Goal: Transaction & Acquisition: Obtain resource

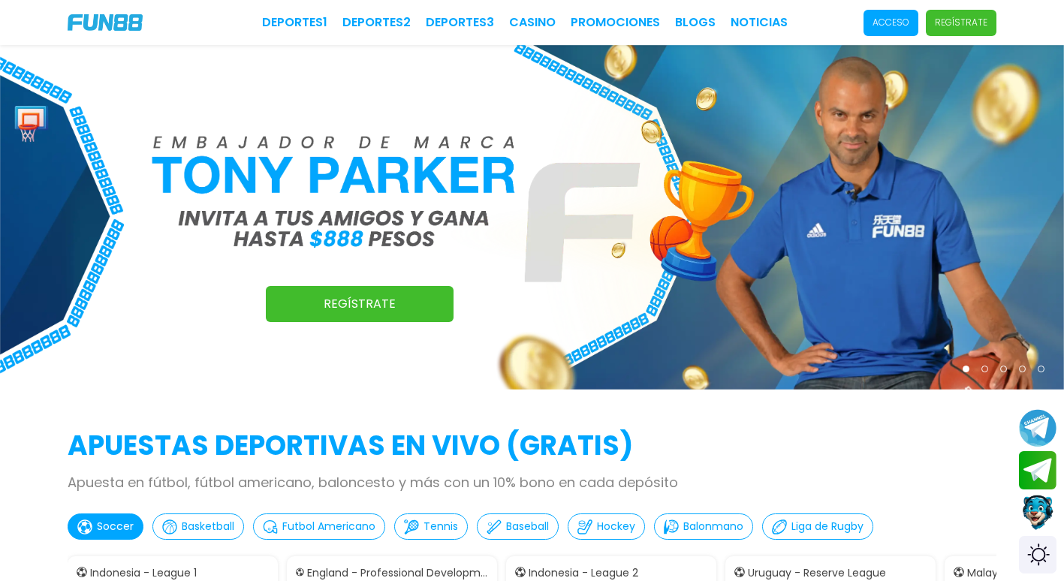
click at [909, 27] on p "Acceso" at bounding box center [890, 23] width 37 height 14
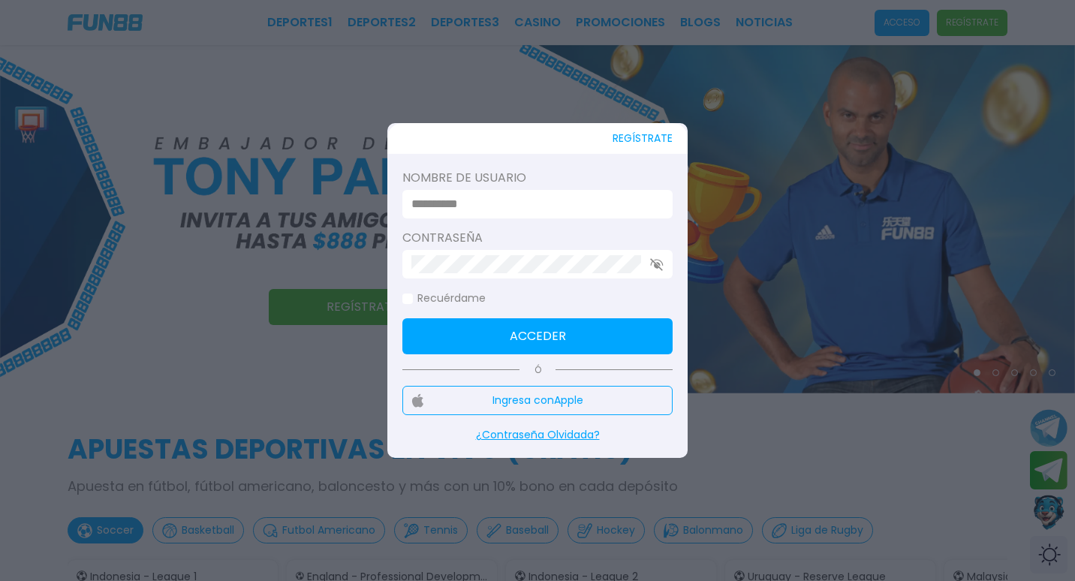
type input "********"
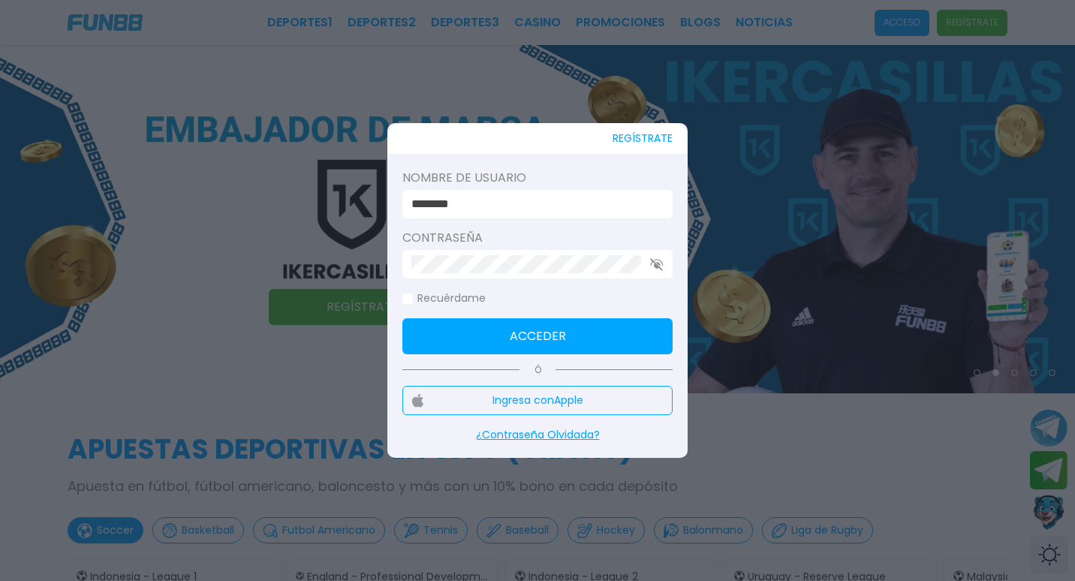
click at [595, 330] on button "Acceder" at bounding box center [537, 336] width 270 height 36
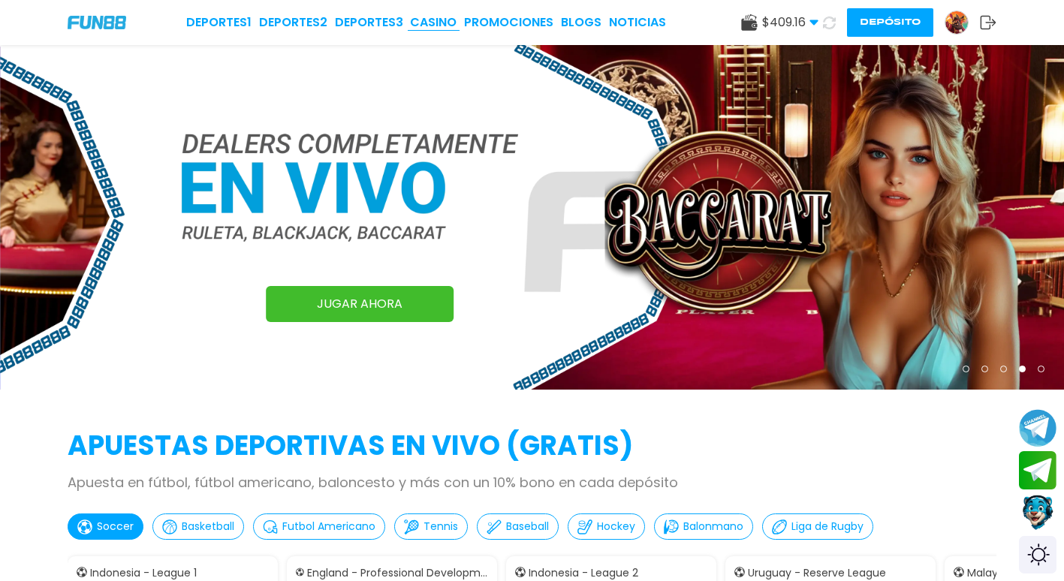
click at [445, 28] on link "CASINO" at bounding box center [433, 23] width 47 height 18
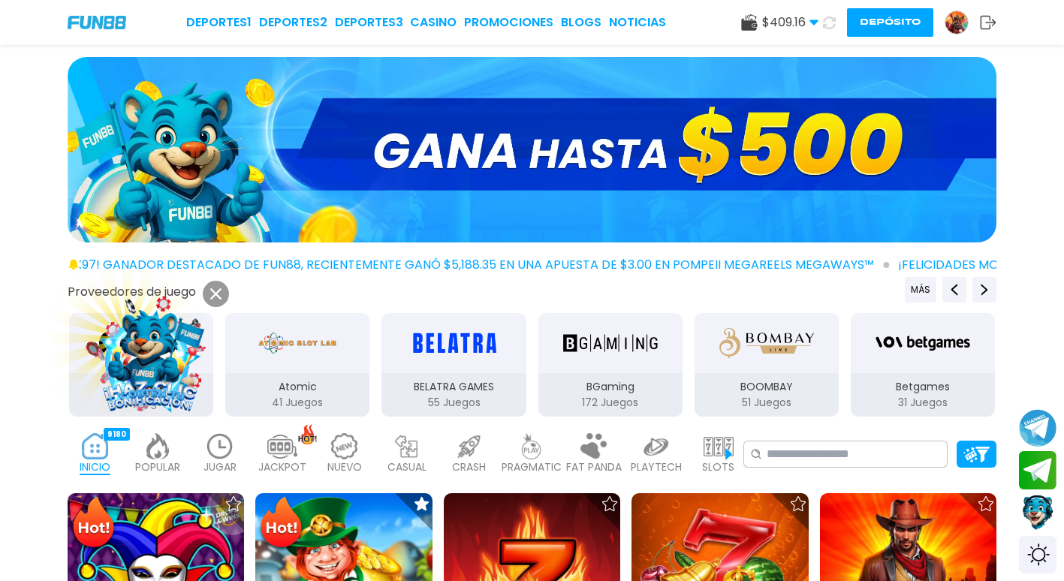
scroll to position [150, 0]
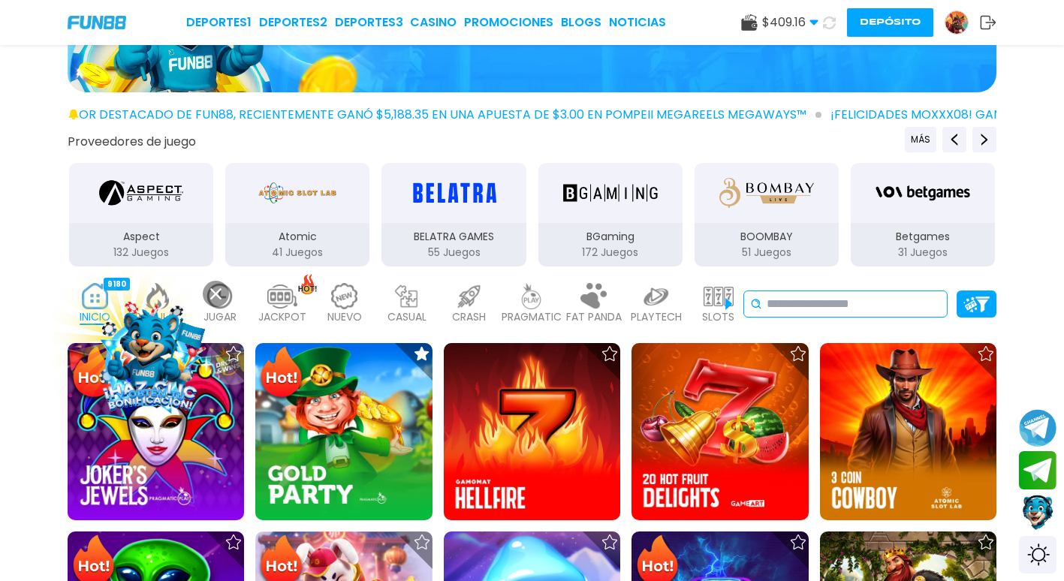
click at [844, 309] on input at bounding box center [854, 304] width 174 height 18
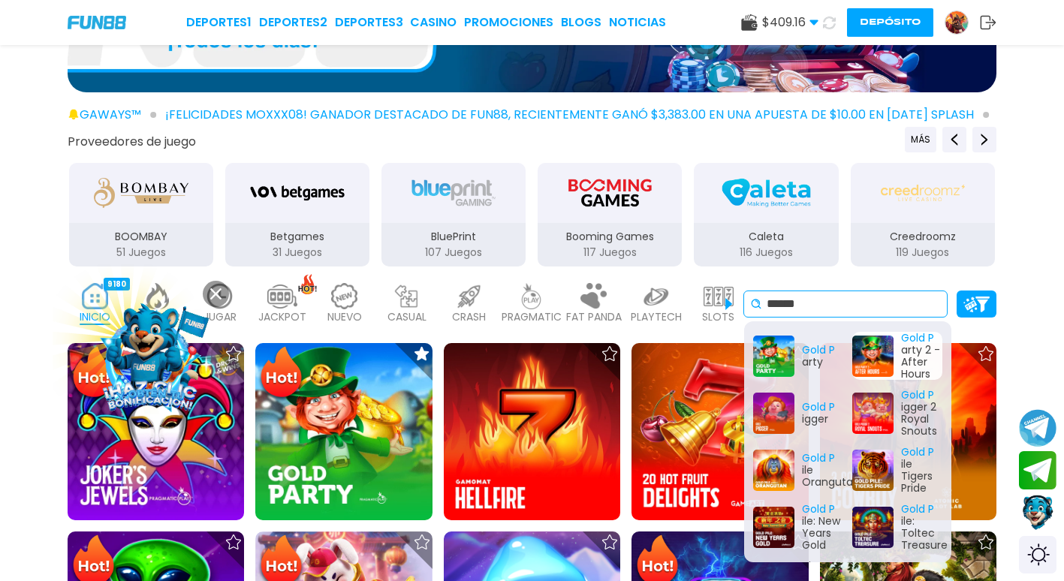
type input "******"
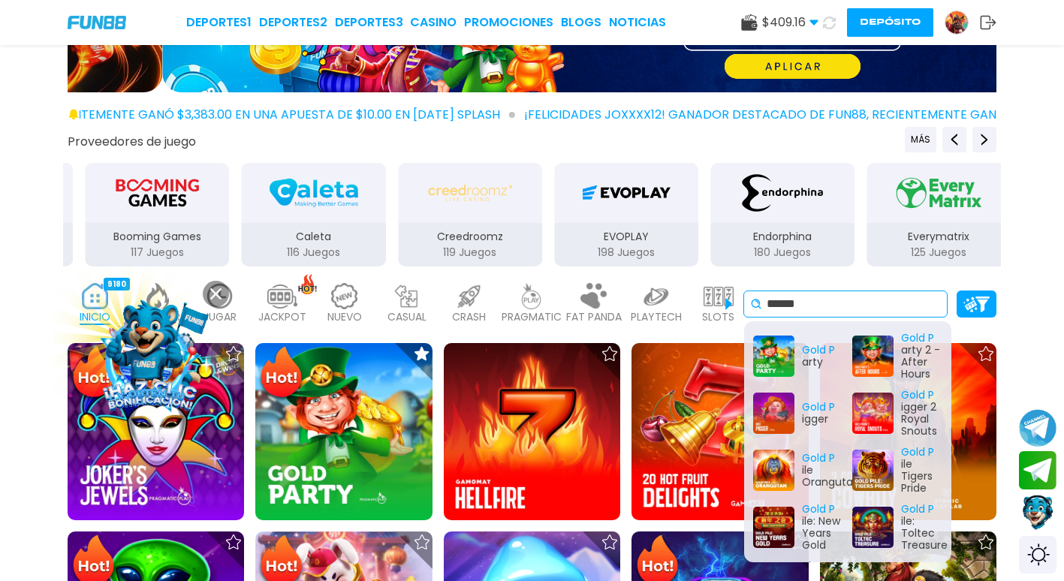
click at [913, 312] on input "******" at bounding box center [854, 304] width 174 height 18
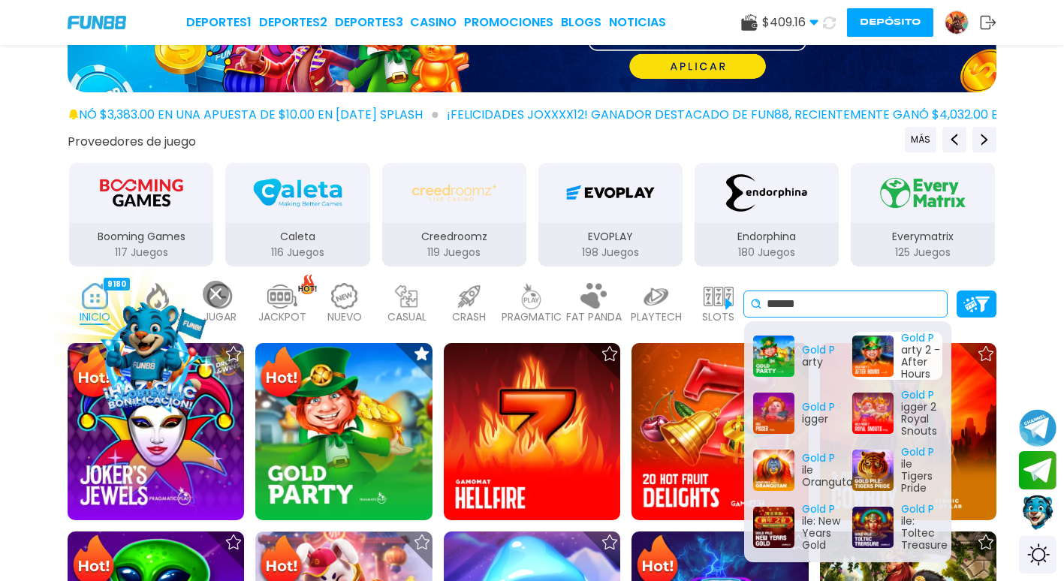
click at [873, 336] on div "Gold P arty 2 - After Hours" at bounding box center [897, 356] width 90 height 48
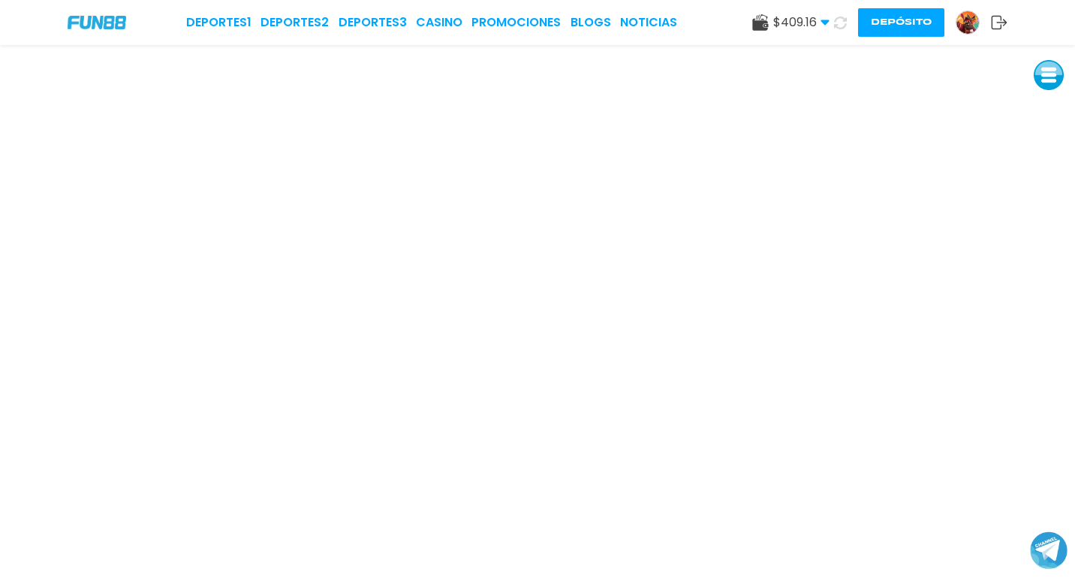
click at [84, 20] on img at bounding box center [97, 22] width 59 height 13
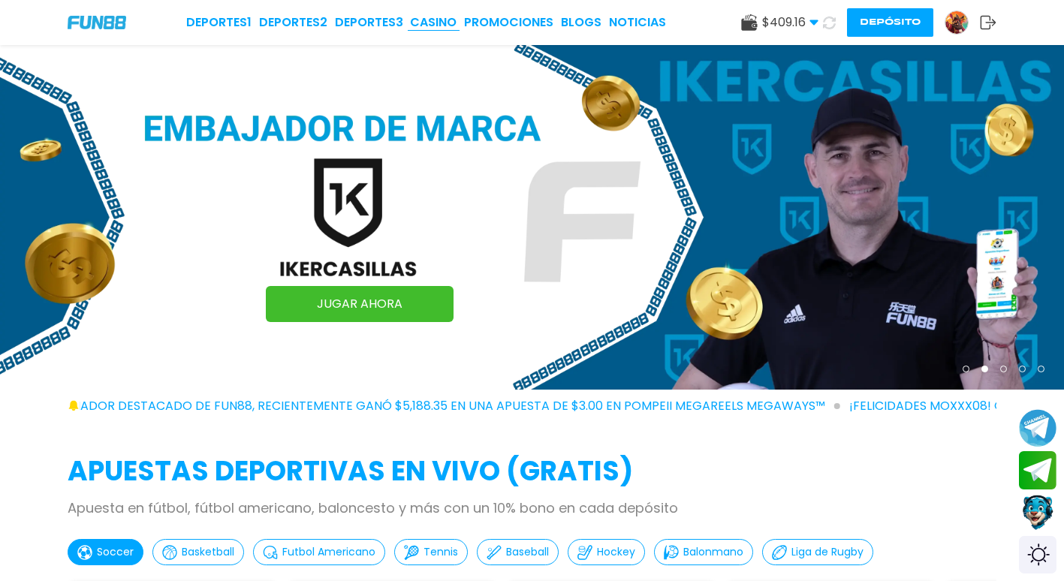
click at [457, 20] on link "CASINO" at bounding box center [433, 23] width 47 height 18
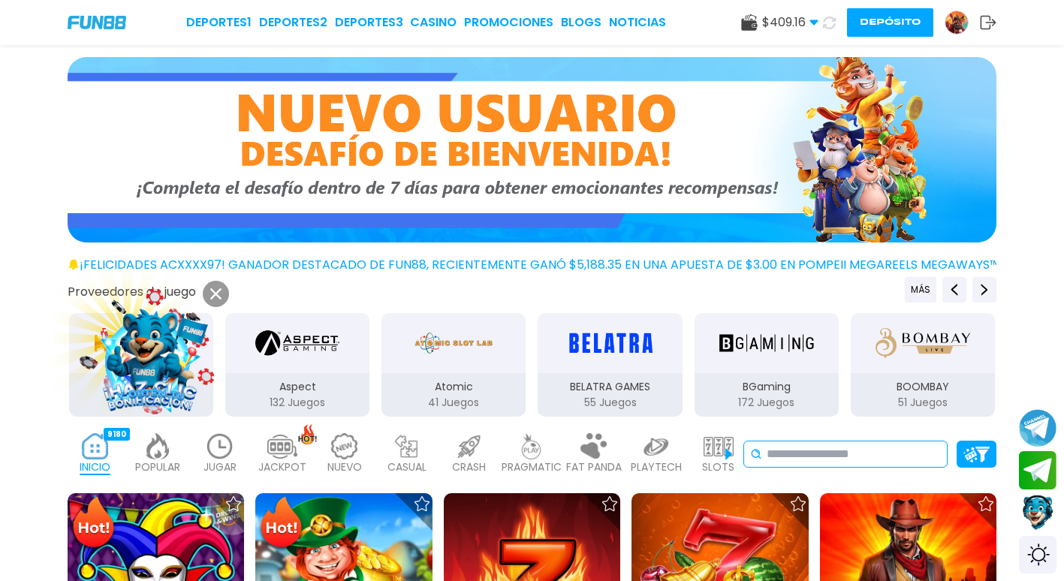
click at [864, 458] on input at bounding box center [854, 454] width 174 height 18
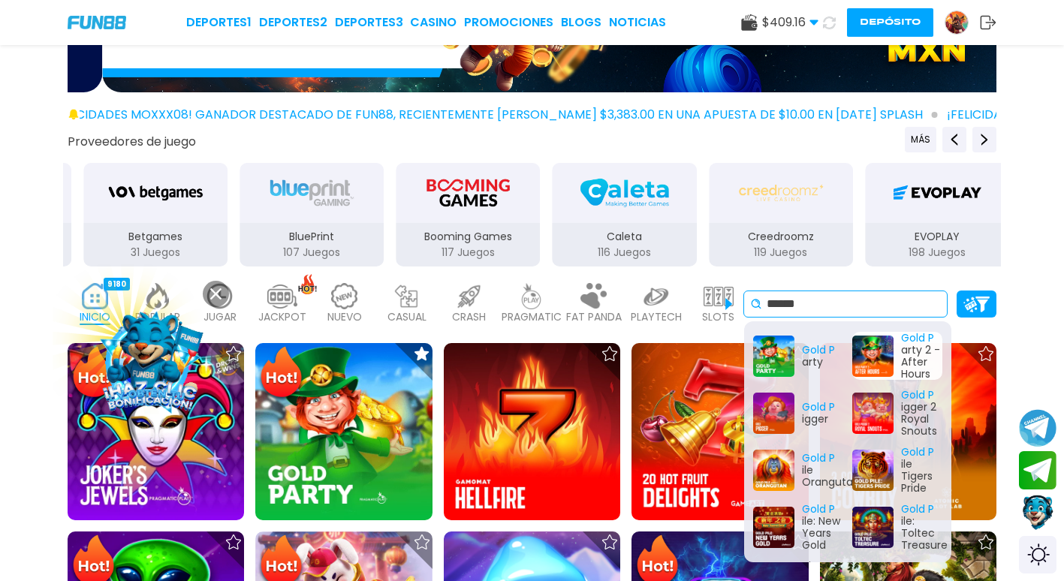
type input "******"
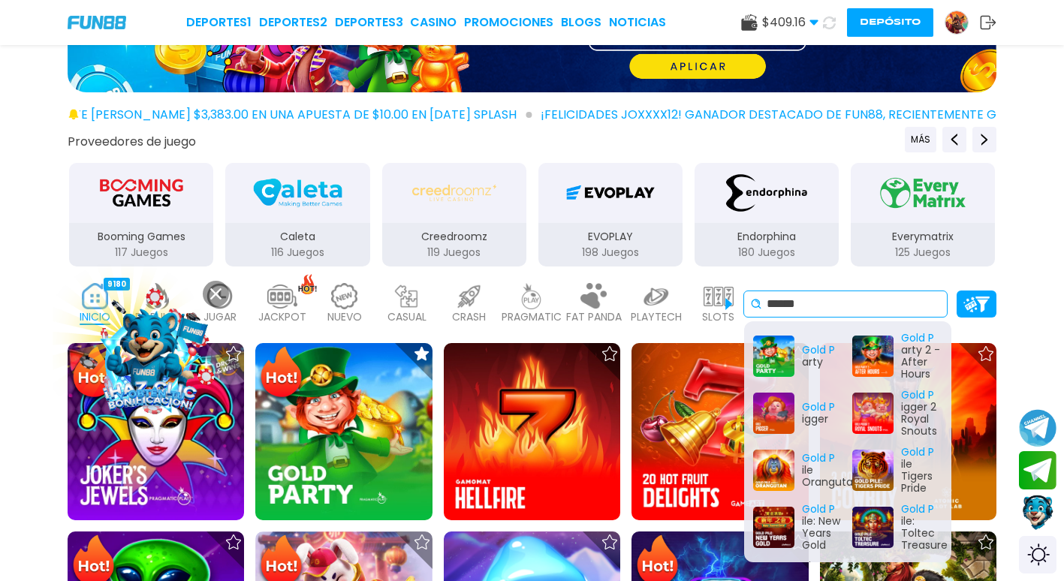
click at [866, 312] on input "******" at bounding box center [854, 304] width 174 height 18
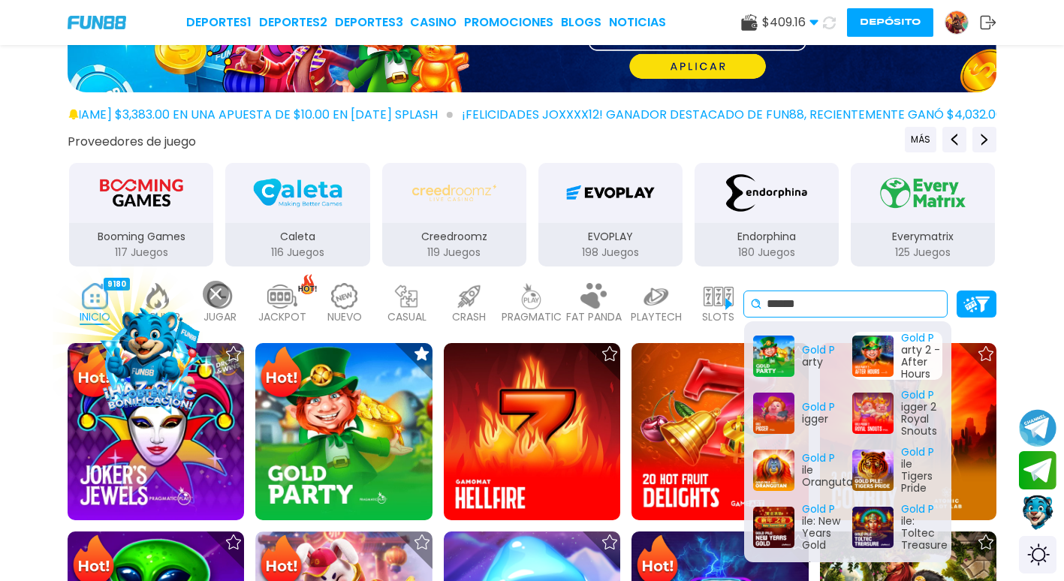
click at [857, 337] on div "Gold P arty 2 - After Hours" at bounding box center [897, 356] width 90 height 48
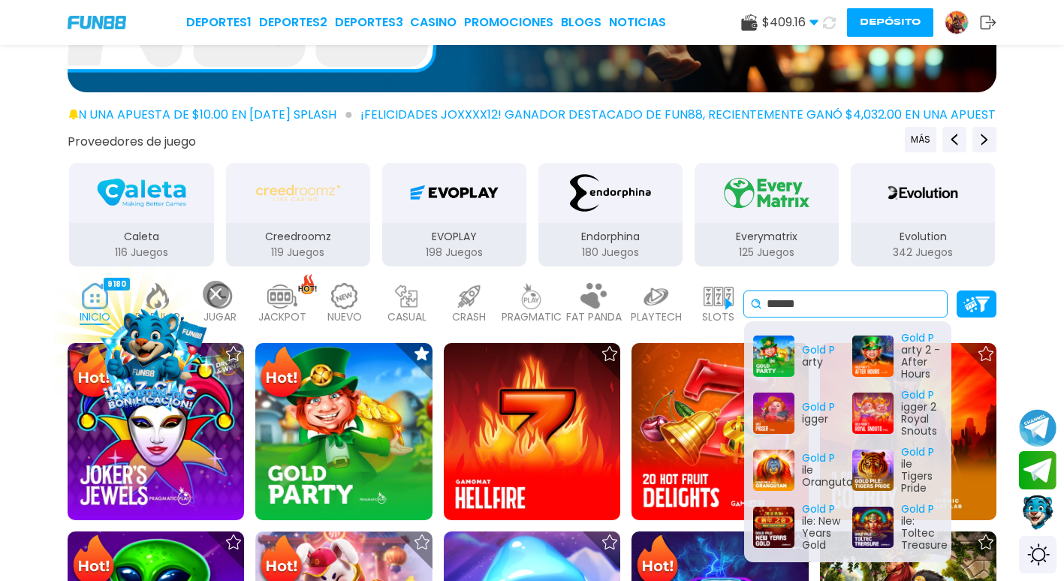
click at [833, 310] on input "******" at bounding box center [854, 304] width 174 height 18
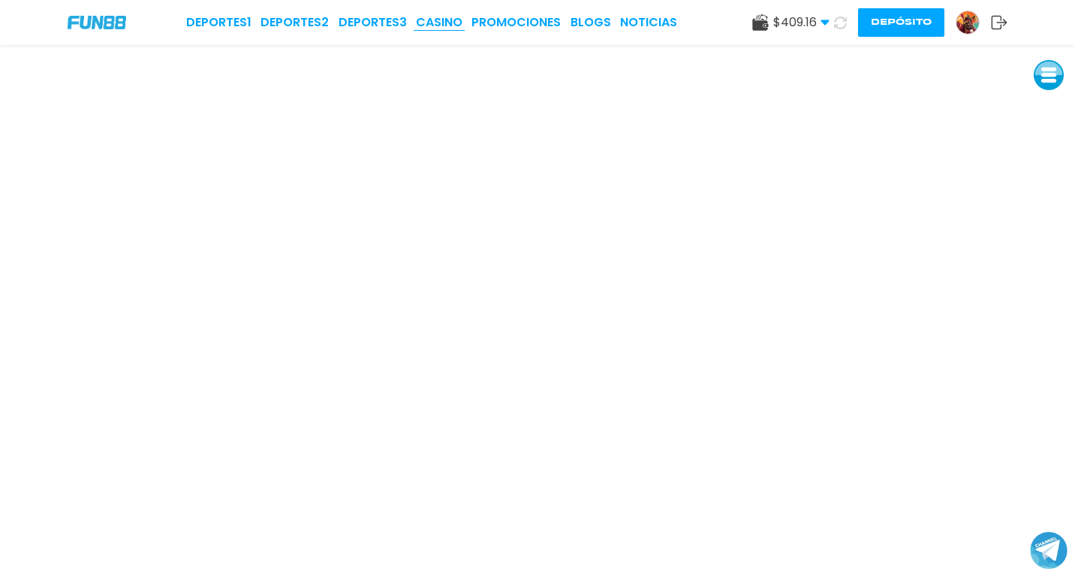
click at [448, 25] on link "CASINO" at bounding box center [439, 23] width 47 height 18
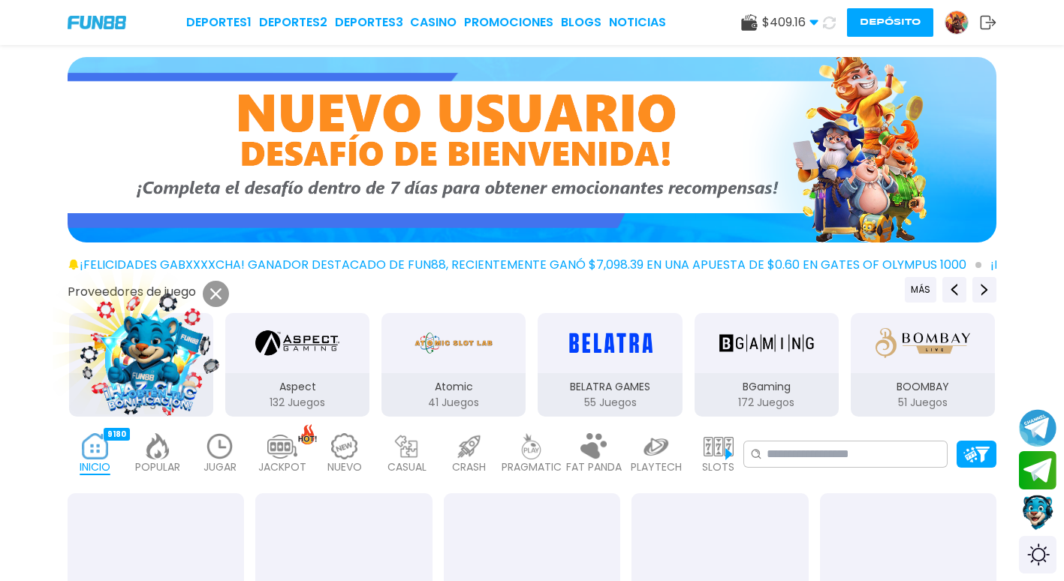
click at [829, 24] on icon at bounding box center [830, 23] width 18 height 18
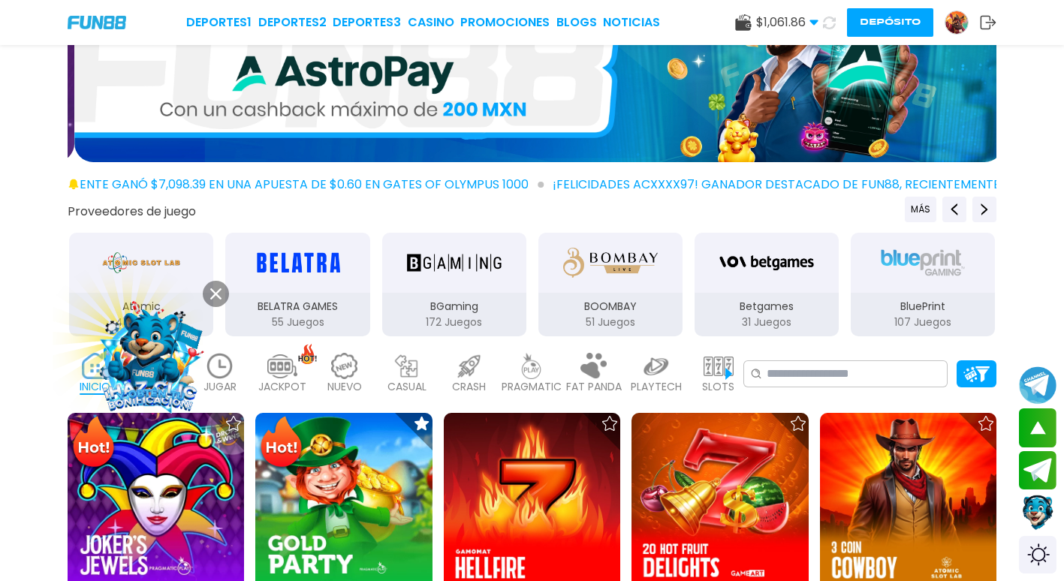
scroll to position [75, 0]
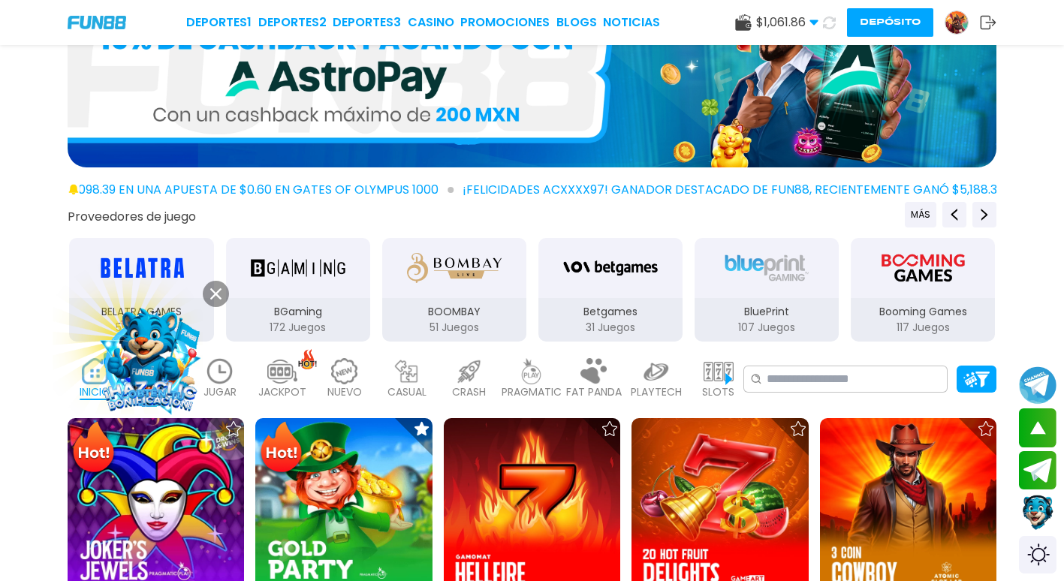
click at [811, 23] on use at bounding box center [813, 22] width 8 height 5
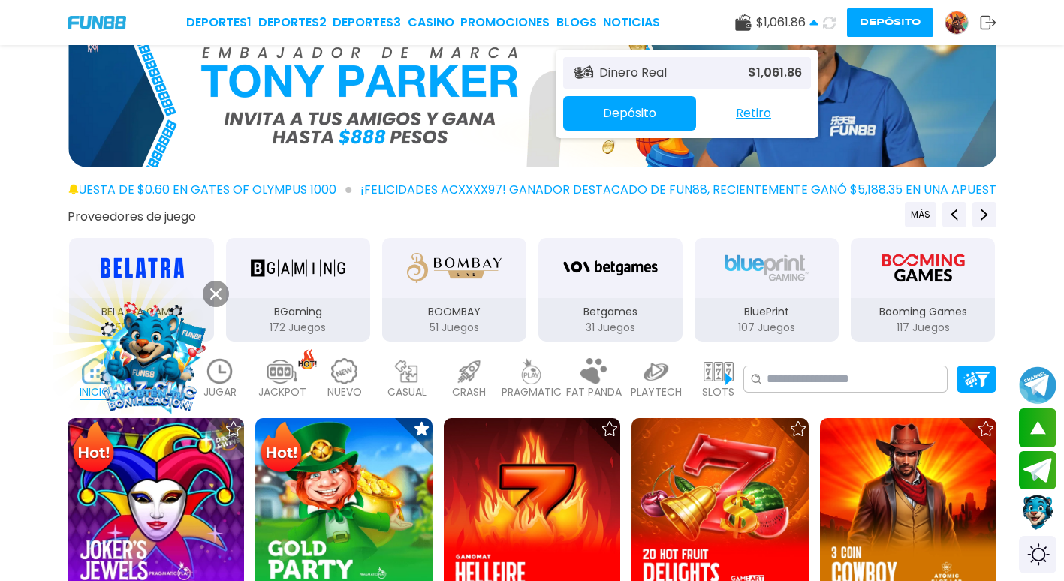
click at [762, 116] on button "Retiro" at bounding box center [753, 114] width 115 height 32
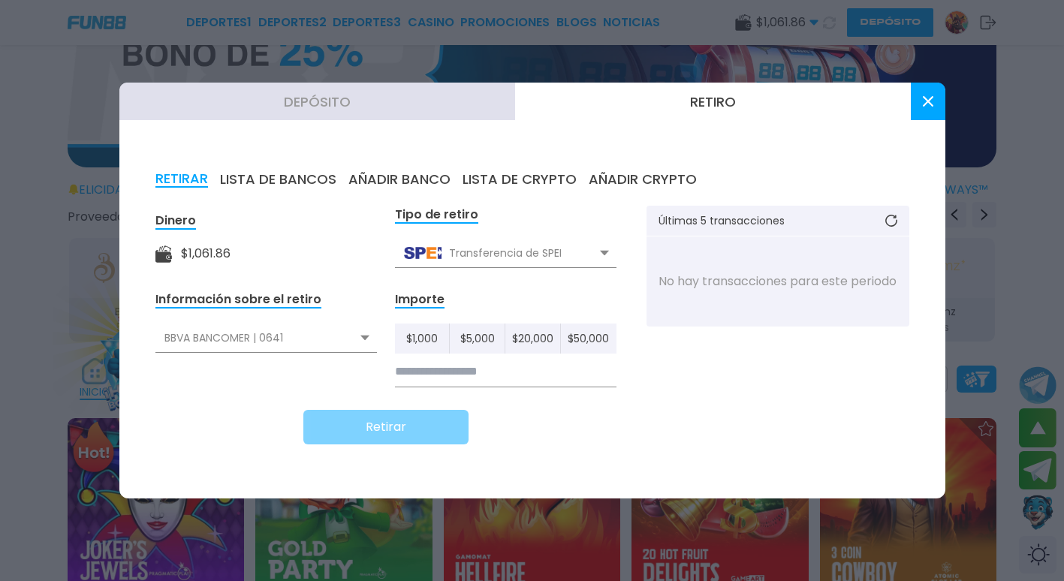
click at [423, 333] on button "$ 1,000" at bounding box center [423, 339] width 56 height 30
type input "*****"
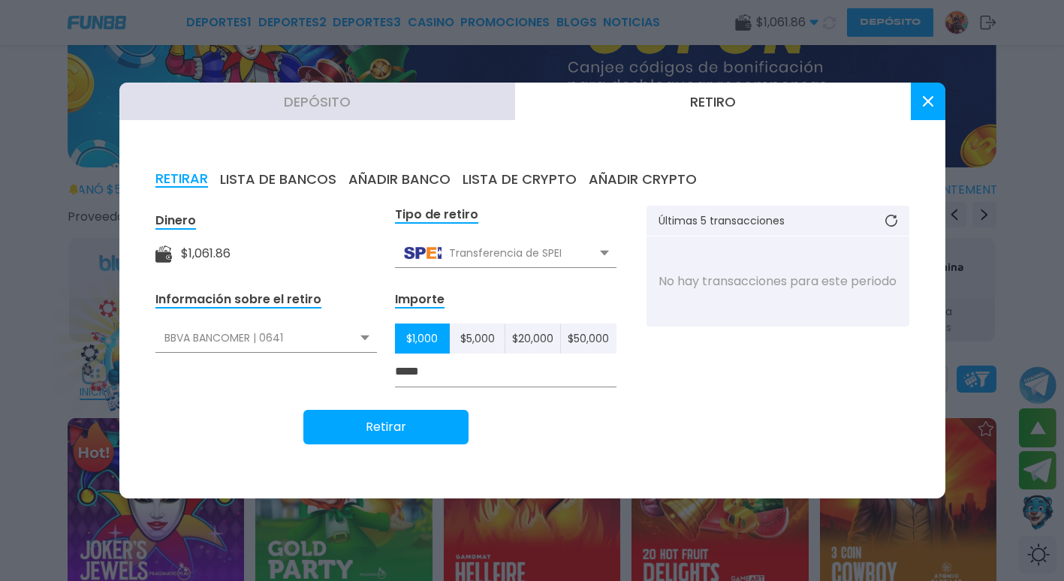
click at [272, 341] on div "BBVA BANCOMER | 0641" at bounding box center [266, 338] width 222 height 29
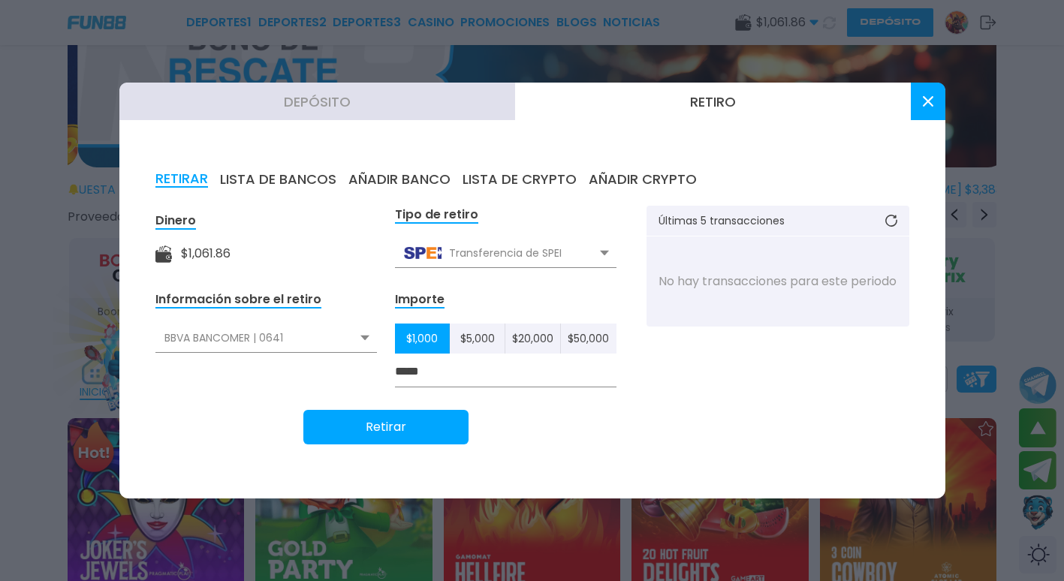
click at [415, 432] on button "Retirar" at bounding box center [385, 427] width 165 height 35
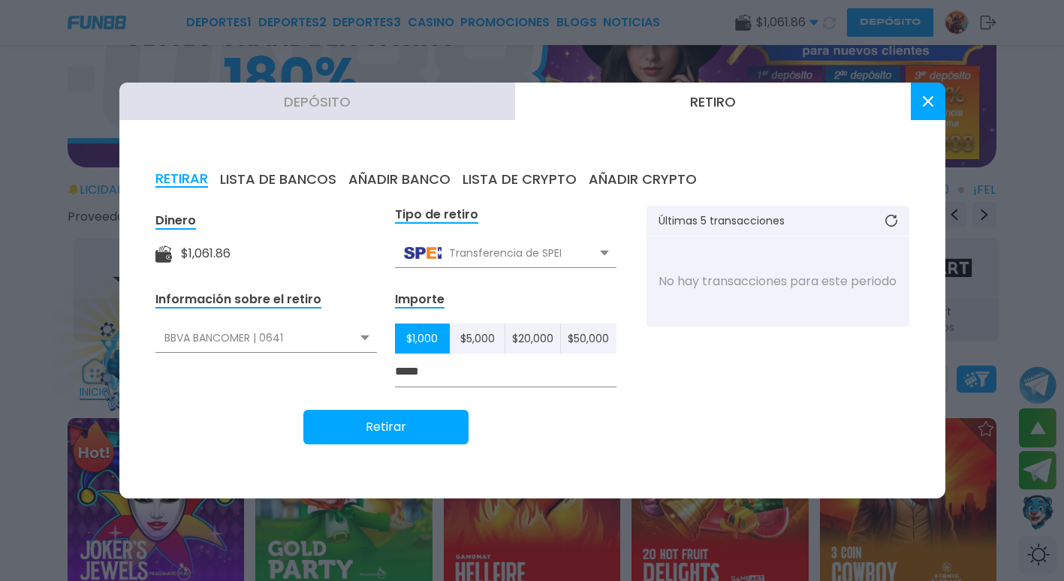
click at [314, 89] on button "Depósito" at bounding box center [317, 102] width 396 height 38
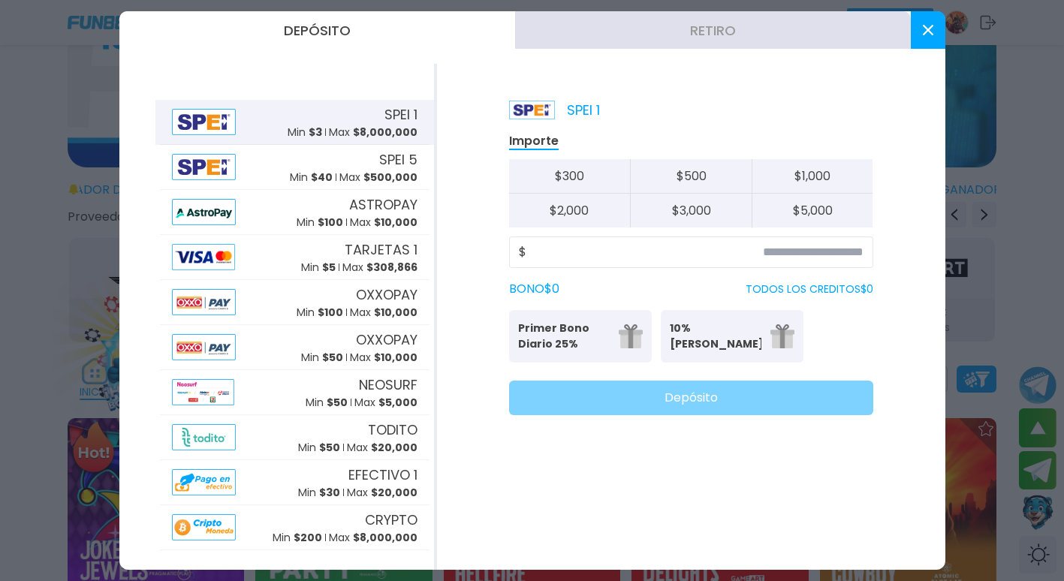
click at [929, 38] on button at bounding box center [928, 30] width 35 height 38
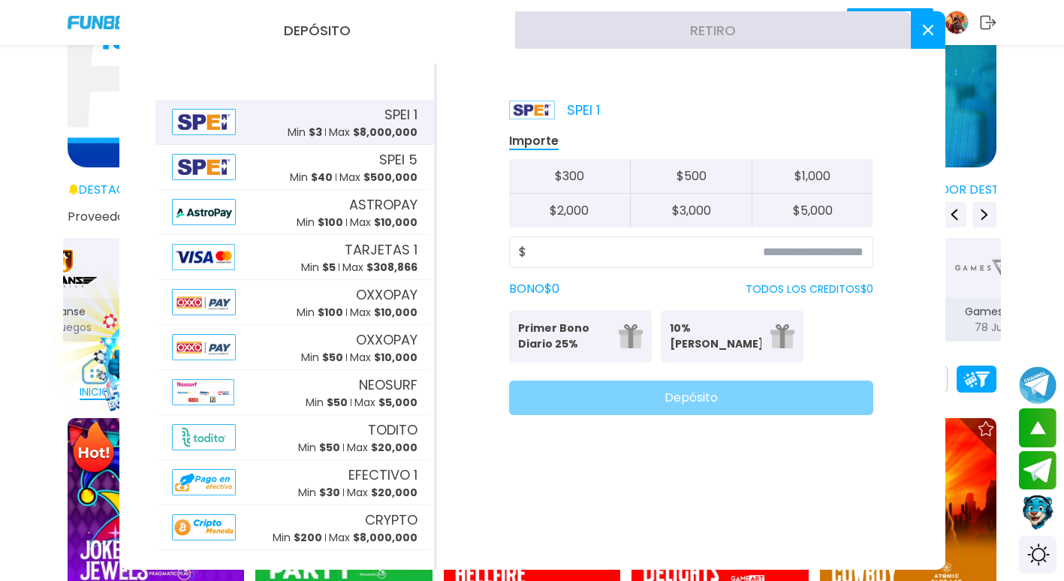
click at [927, 37] on button at bounding box center [928, 30] width 35 height 38
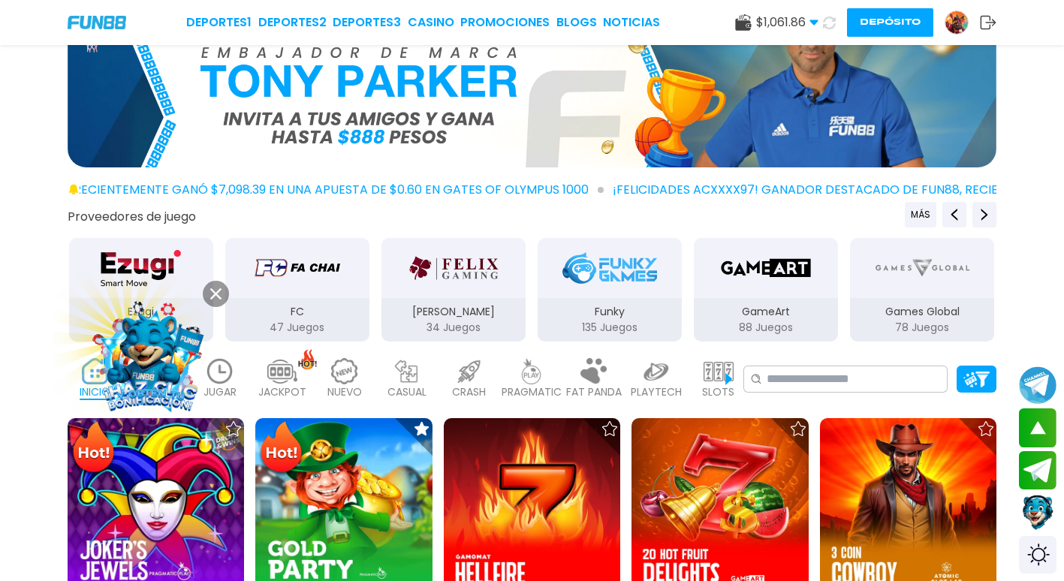
click at [829, 21] on icon at bounding box center [829, 23] width 14 height 14
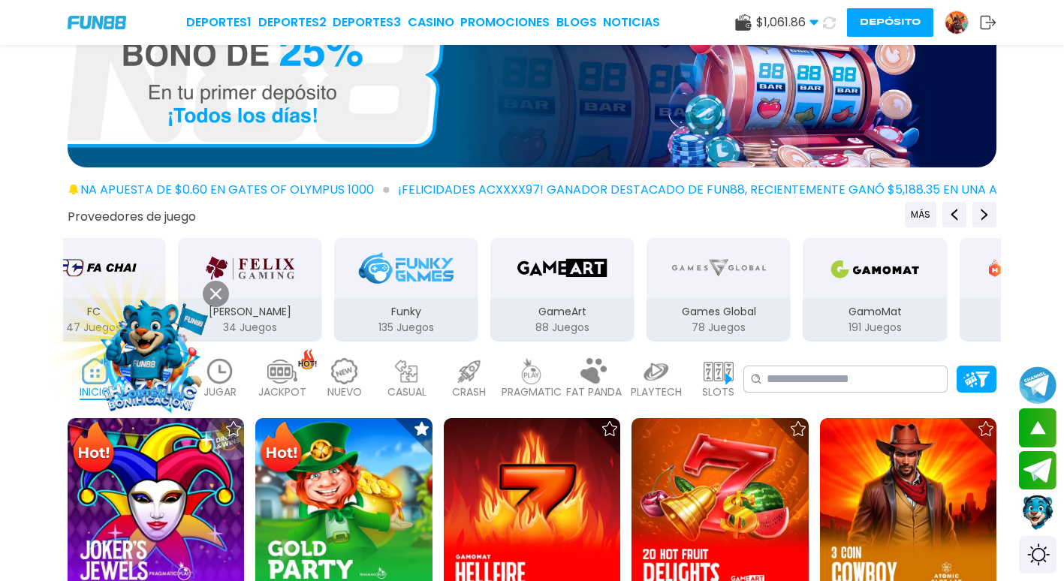
click at [833, 22] on icon at bounding box center [829, 22] width 16 height 16
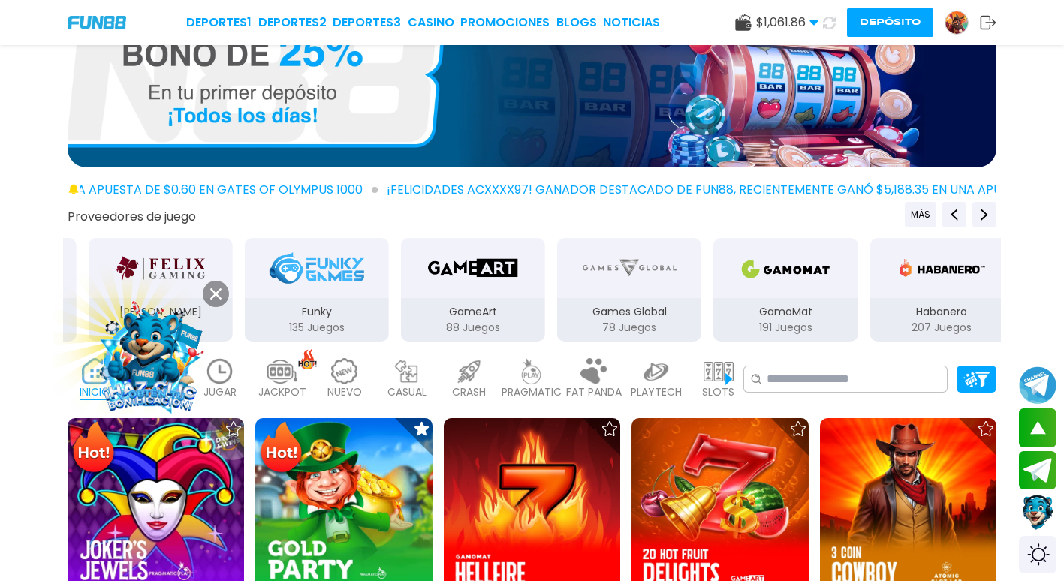
click at [833, 22] on icon at bounding box center [829, 23] width 13 height 13
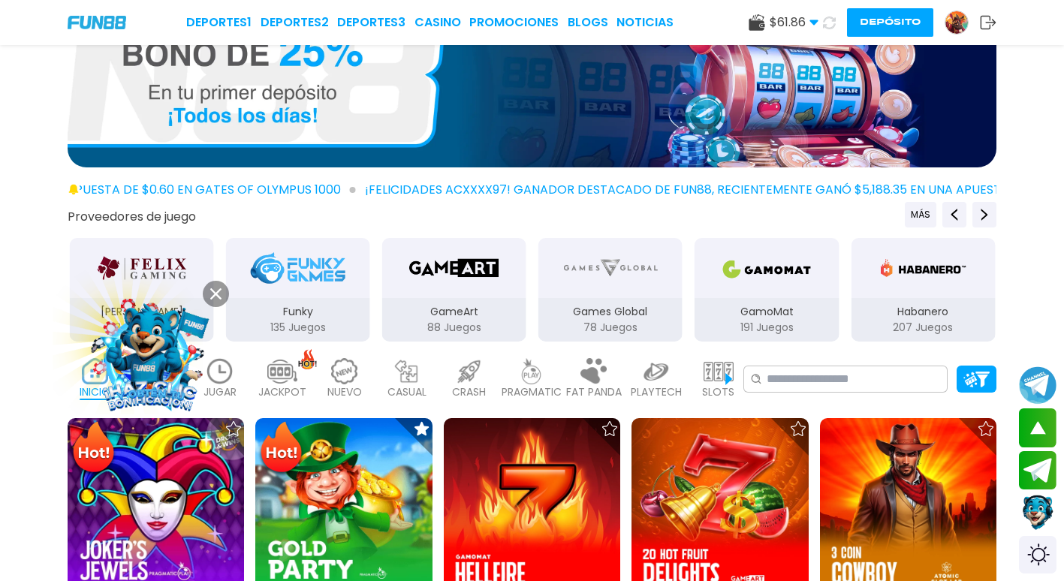
click at [833, 23] on icon at bounding box center [828, 22] width 15 height 15
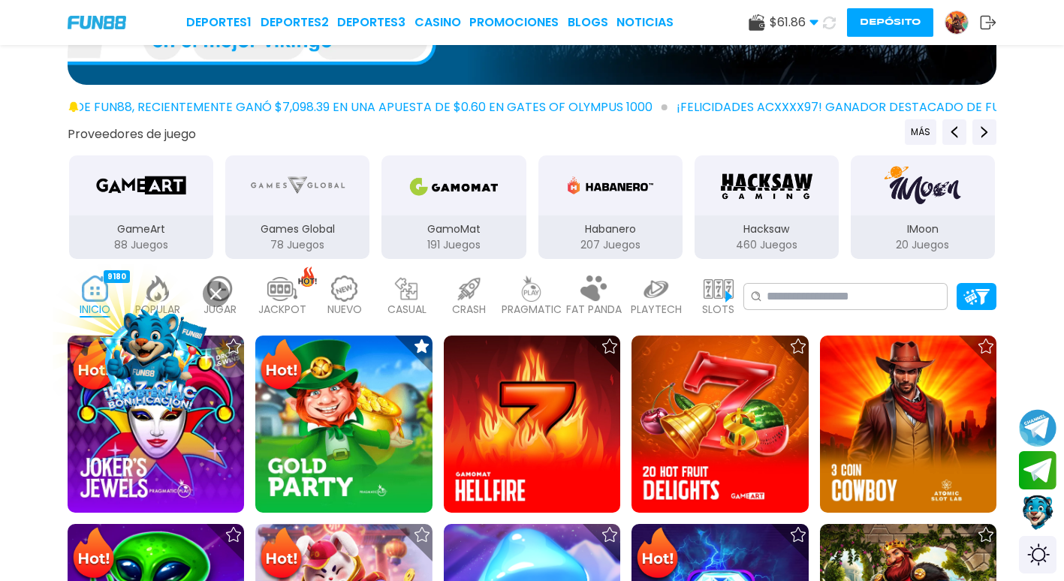
scroll to position [0, 0]
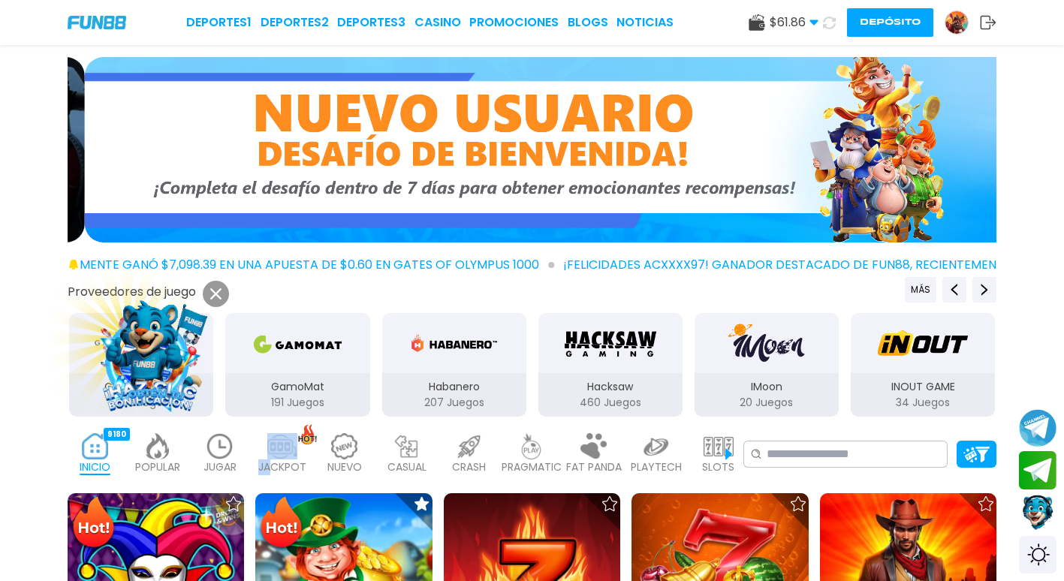
click at [270, 457] on div "JACKPOT 133" at bounding box center [282, 454] width 55 height 60
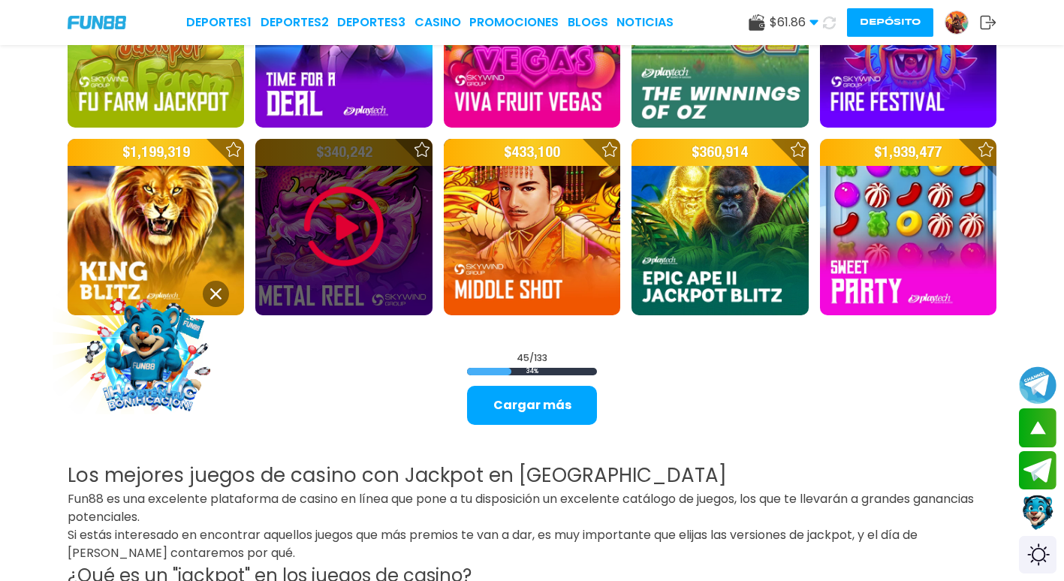
scroll to position [1877, 0]
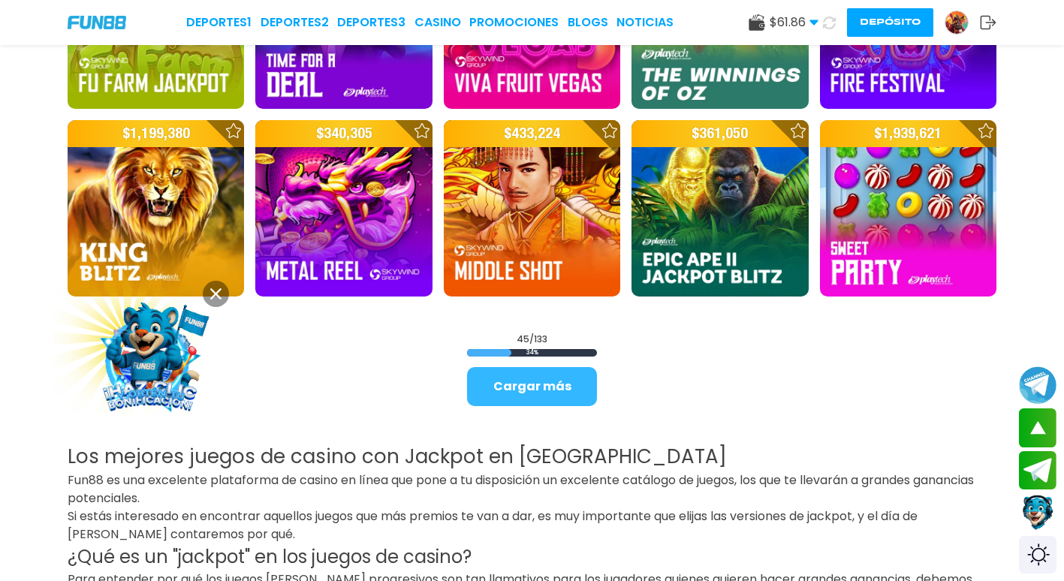
click at [506, 371] on button "Cargar más" at bounding box center [532, 386] width 130 height 39
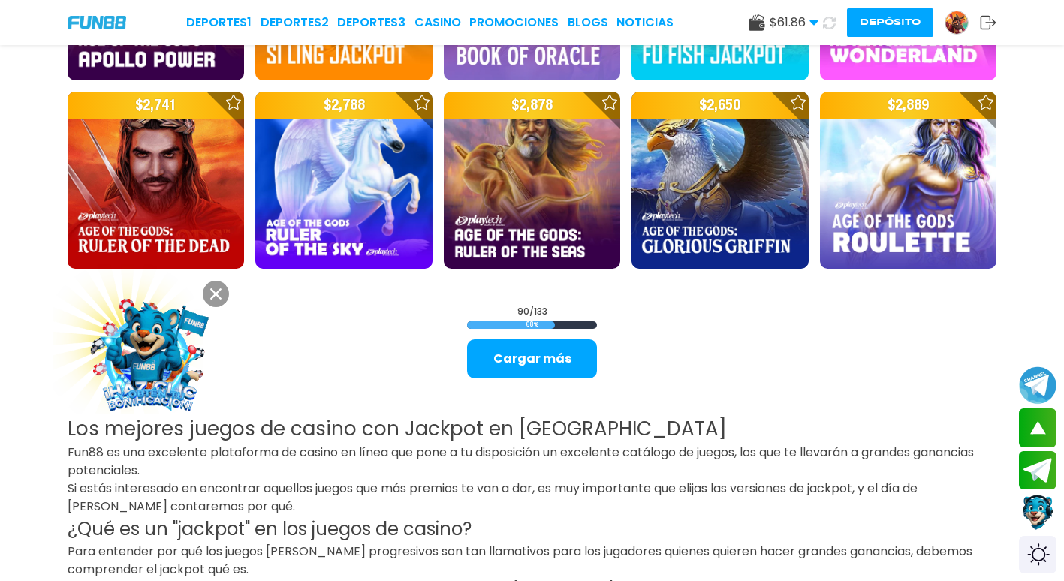
scroll to position [3754, 0]
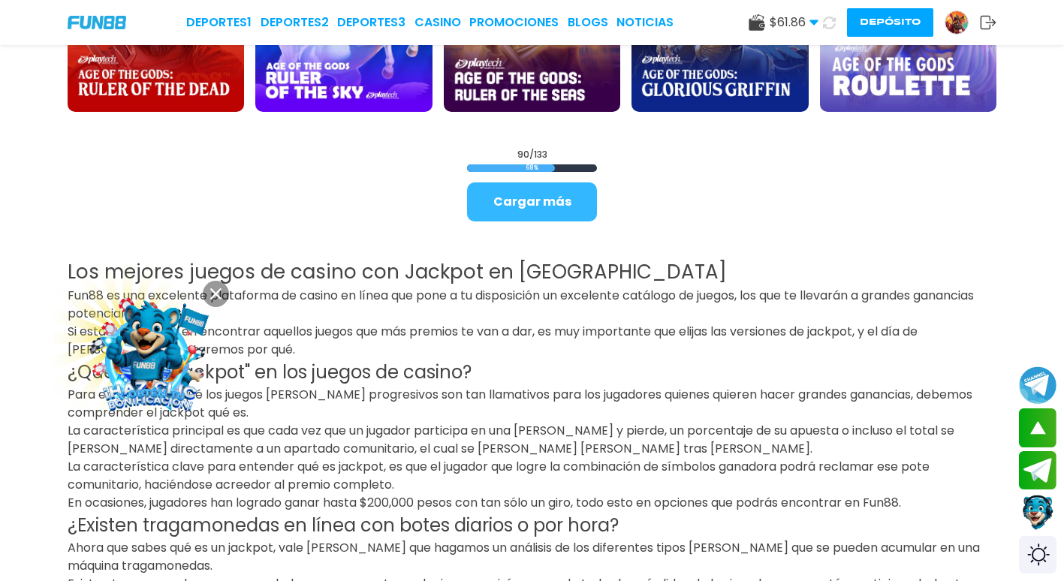
click at [527, 205] on button "Cargar más" at bounding box center [532, 201] width 130 height 39
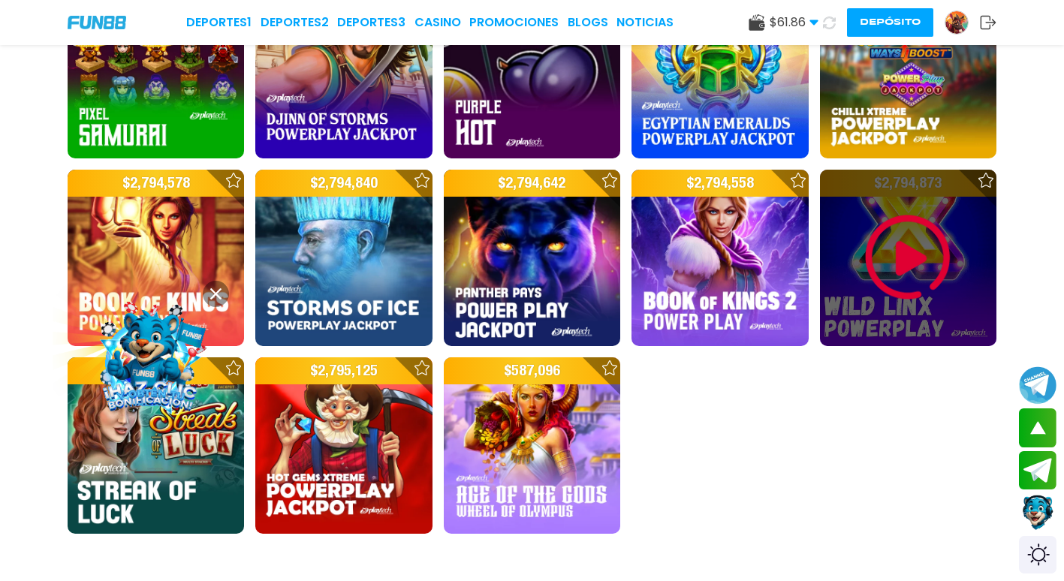
scroll to position [5031, 0]
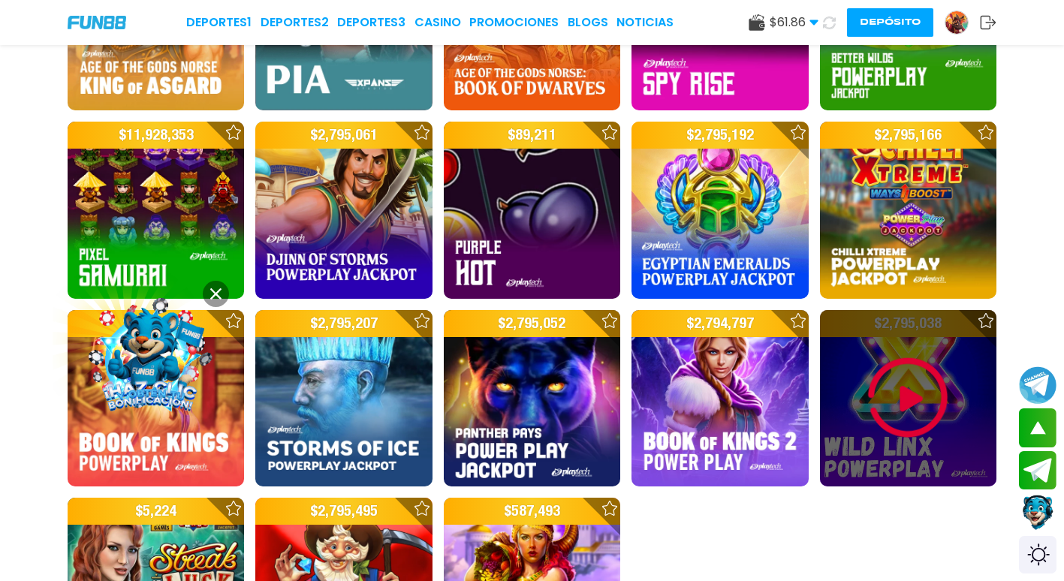
drag, startPoint x: 833, startPoint y: 432, endPoint x: 869, endPoint y: 414, distance: 40.0
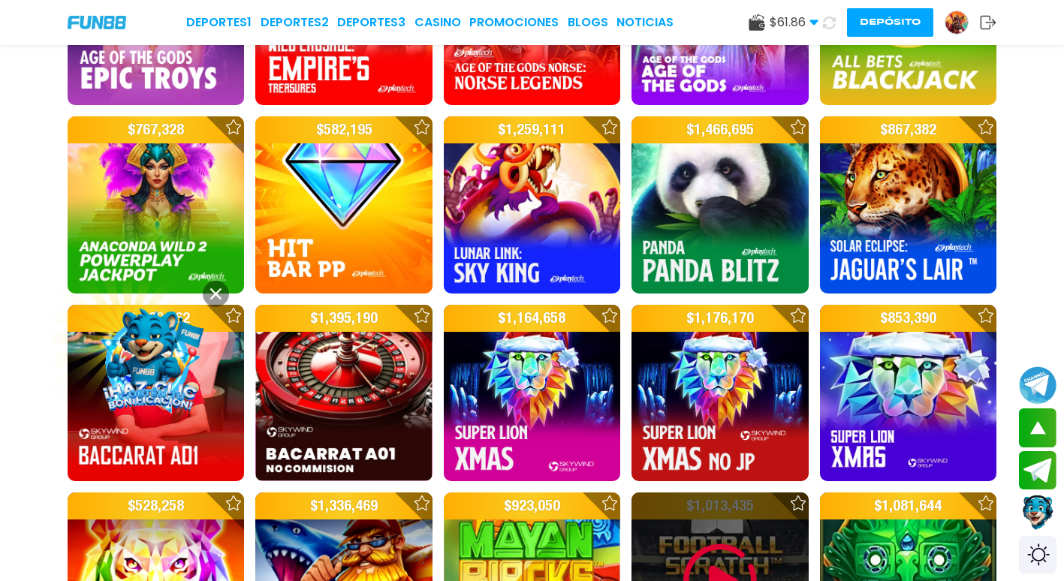
scroll to position [3904, 0]
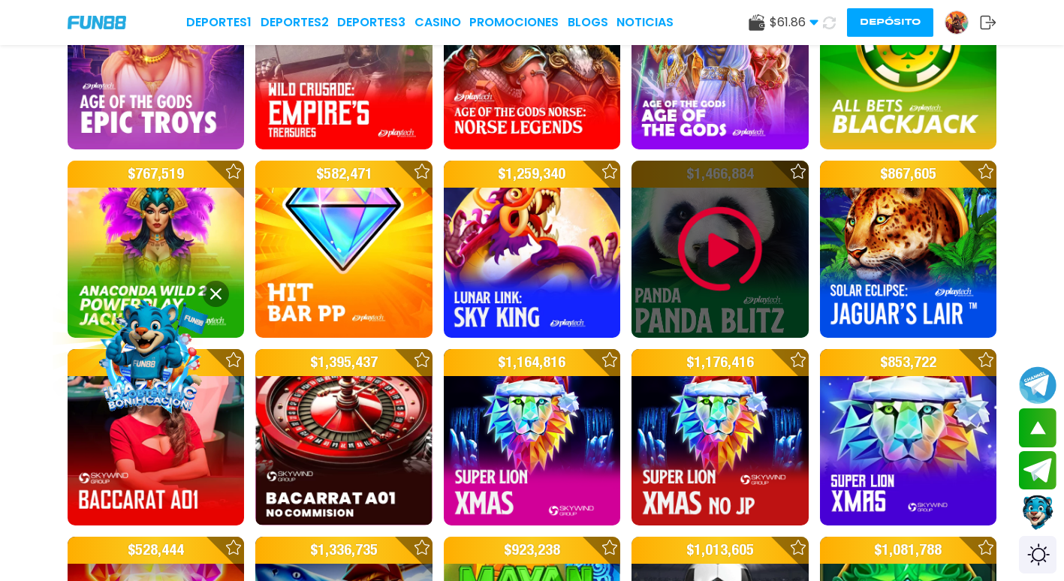
click at [696, 243] on img at bounding box center [720, 249] width 90 height 90
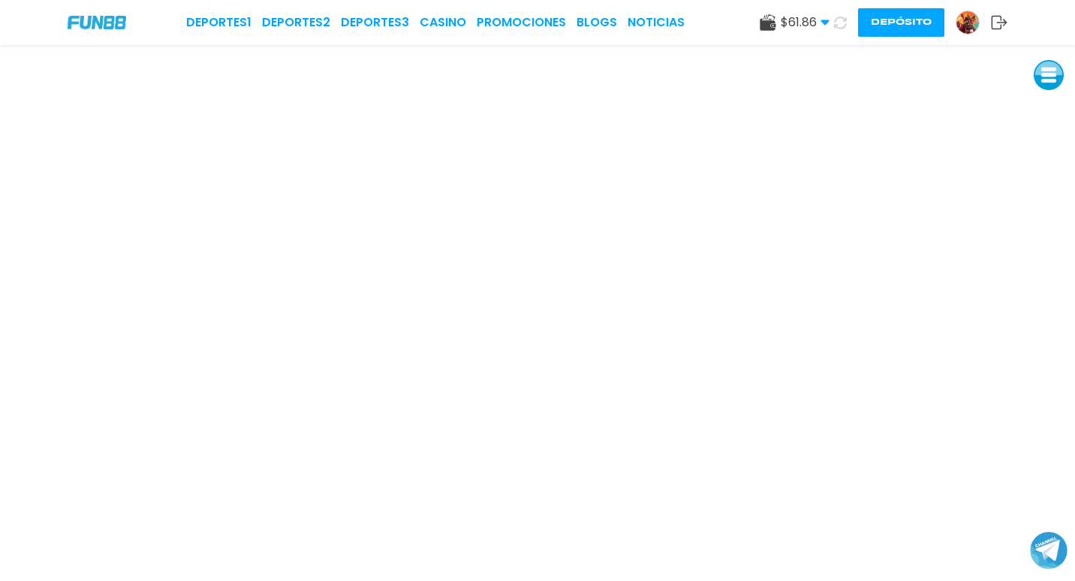
click at [821, 29] on span "$ 61.86" at bounding box center [805, 23] width 49 height 18
click at [445, 23] on link "CASINO" at bounding box center [441, 23] width 47 height 18
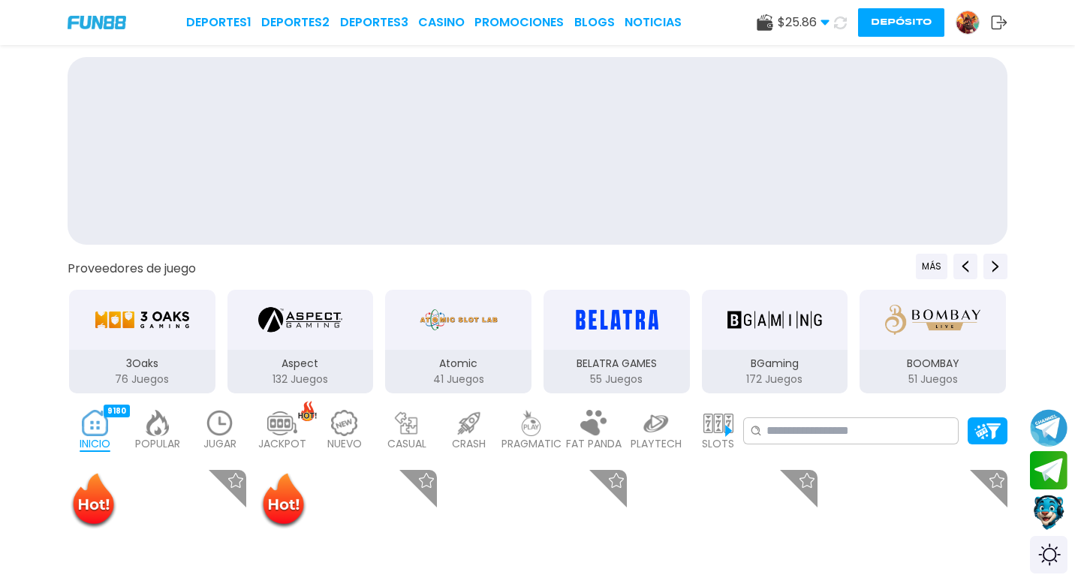
click at [445, 23] on link "CASINO" at bounding box center [441, 23] width 47 height 18
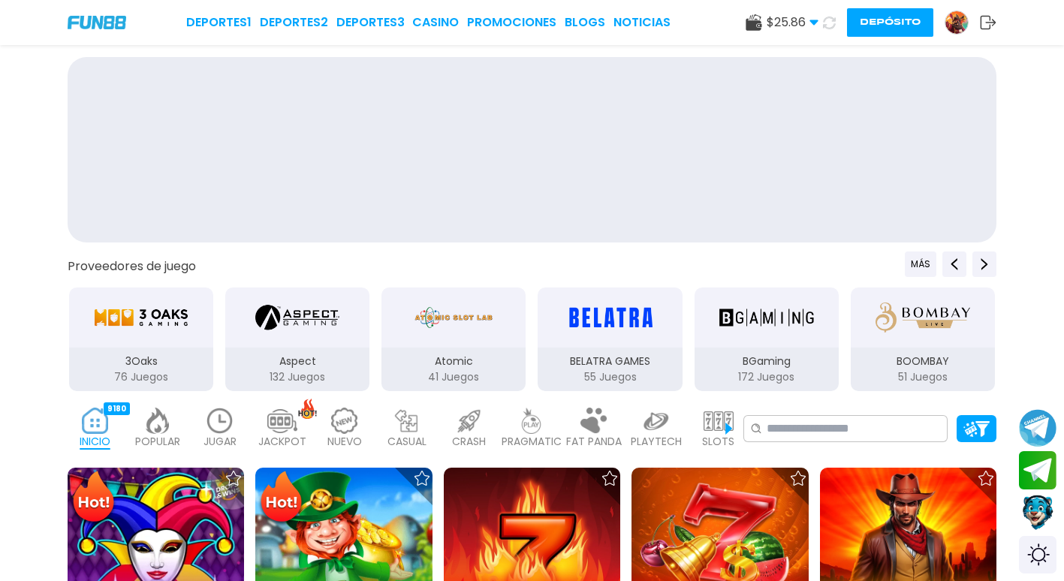
click at [445, 23] on link "CASINO" at bounding box center [435, 23] width 47 height 18
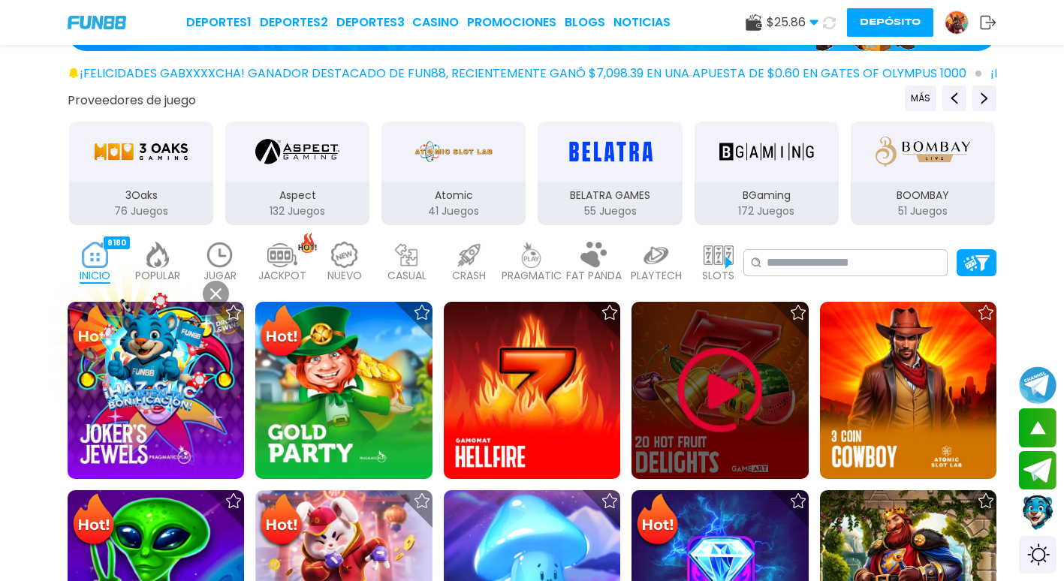
scroll to position [150, 0]
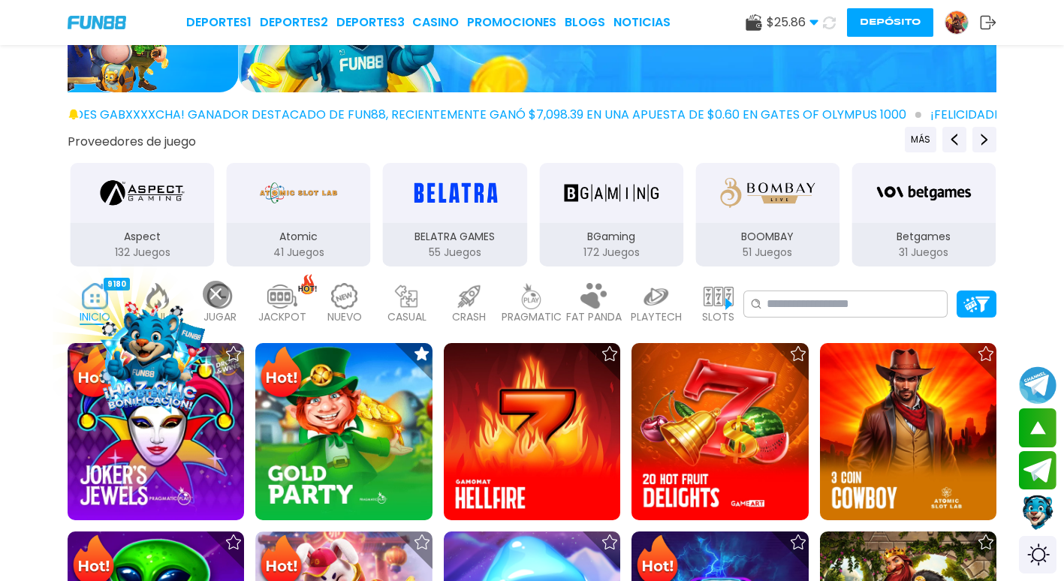
click at [652, 294] on img at bounding box center [656, 296] width 30 height 26
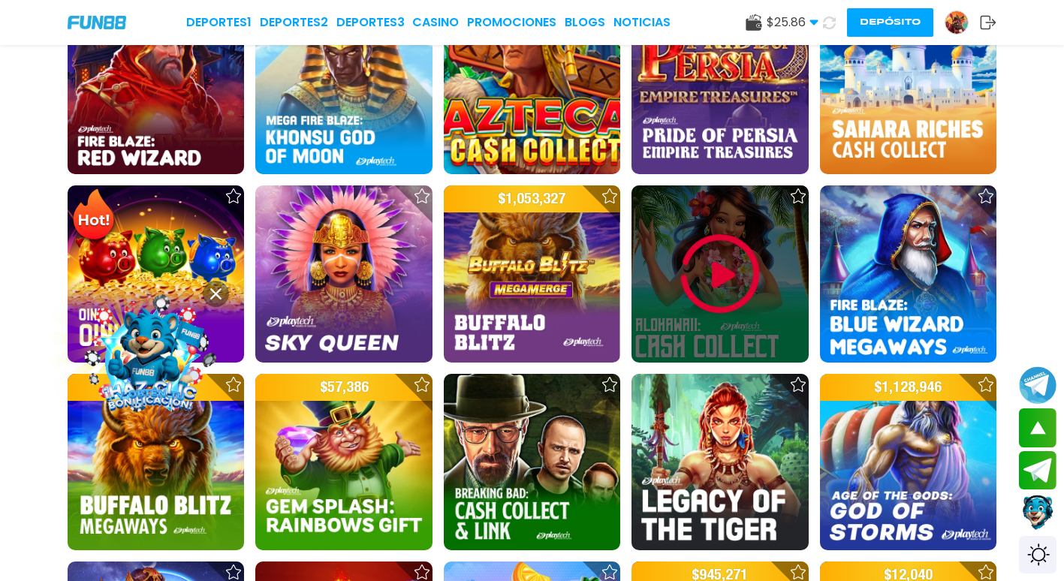
scroll to position [676, 0]
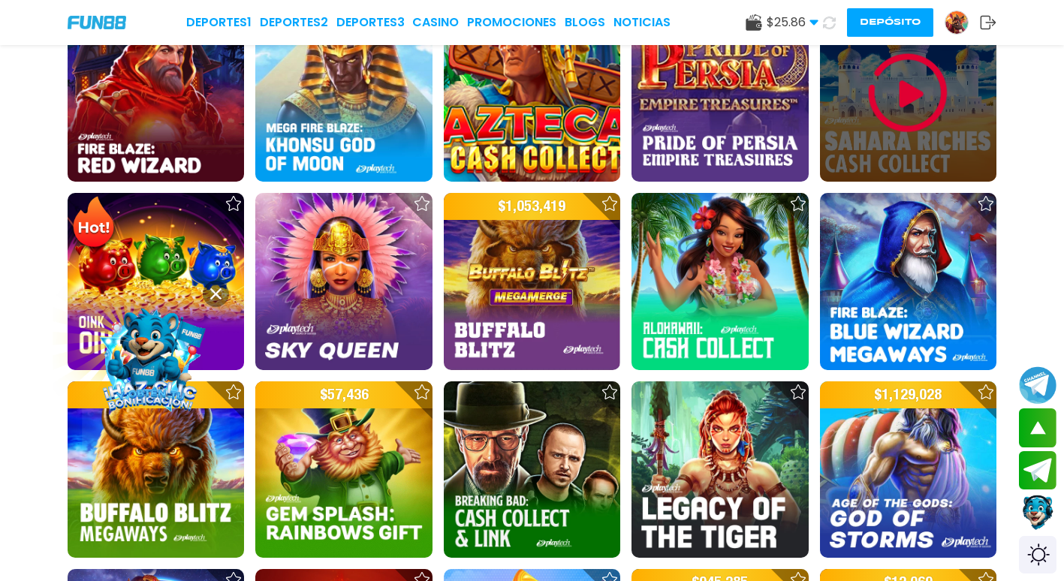
click at [901, 119] on img at bounding box center [908, 93] width 90 height 90
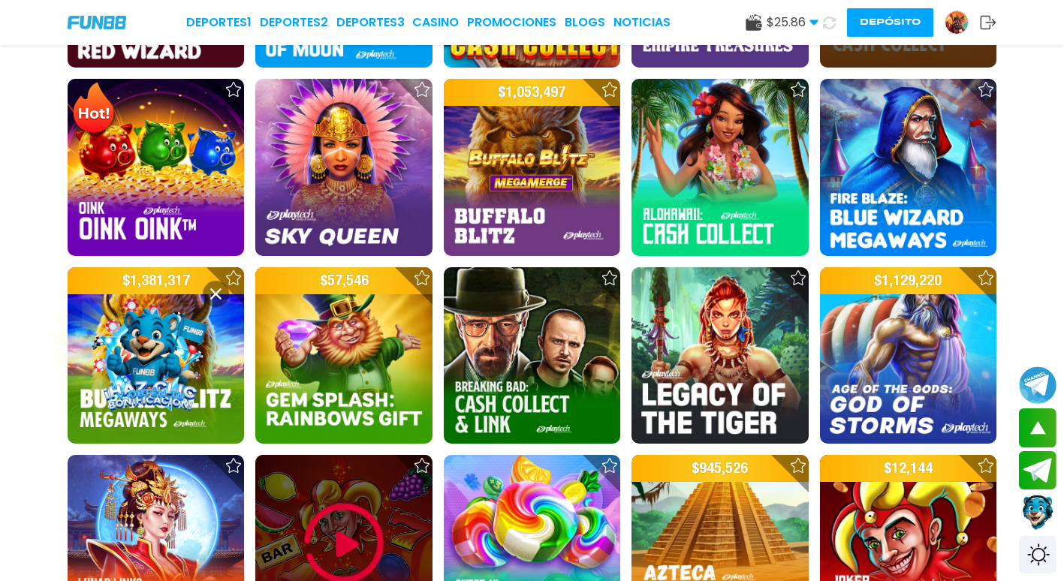
scroll to position [1037, 0]
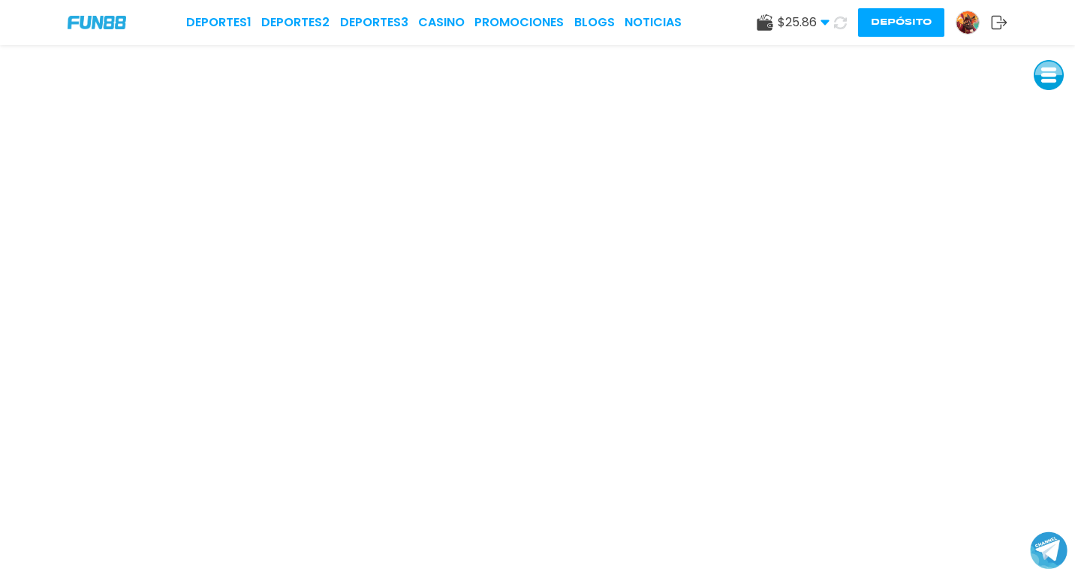
click at [970, 19] on img at bounding box center [968, 22] width 23 height 23
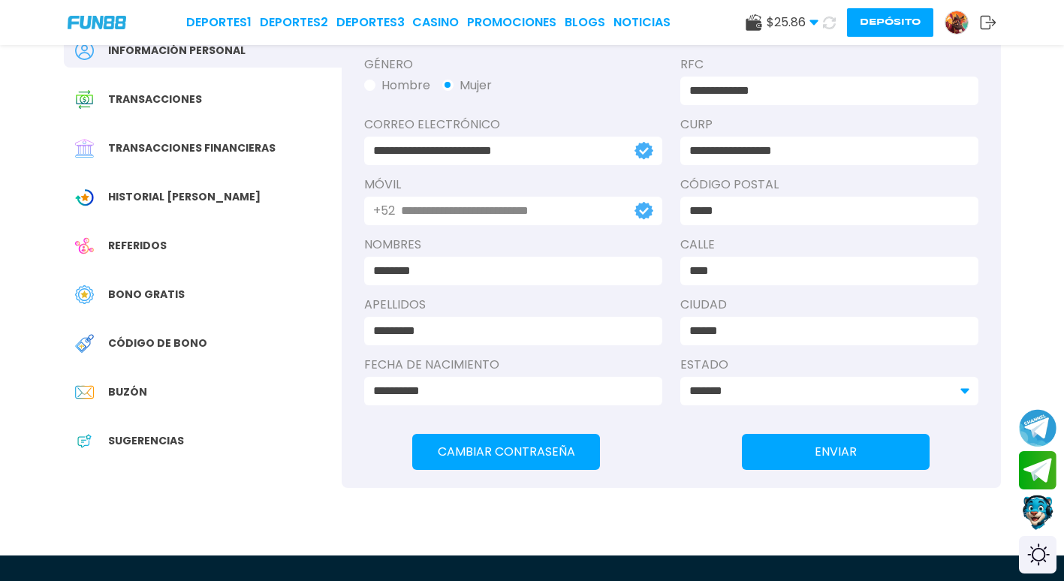
scroll to position [150, 0]
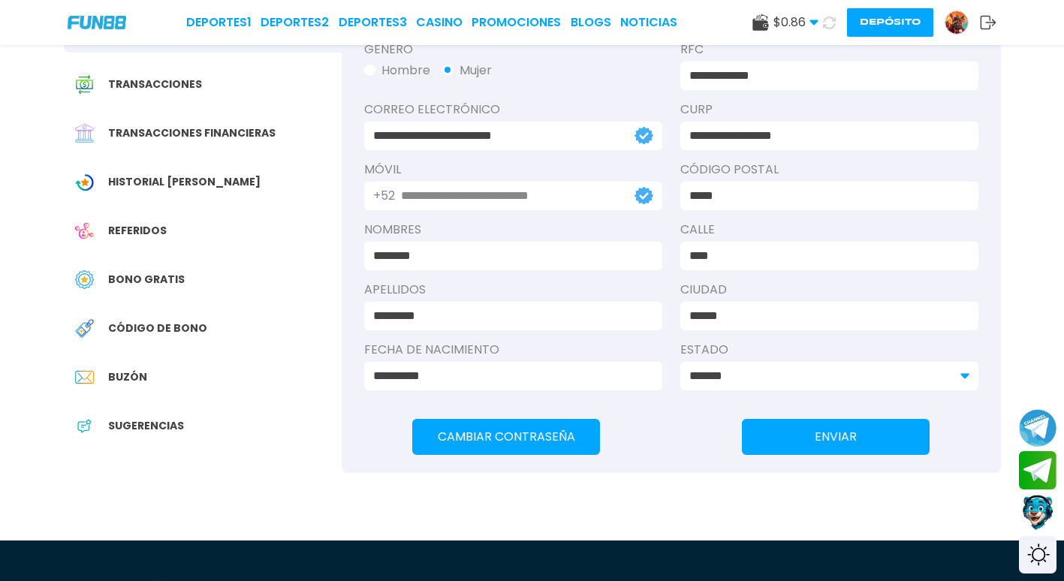
drag, startPoint x: 104, startPoint y: 308, endPoint x: 105, endPoint y: 291, distance: 17.3
click at [104, 304] on div "Verificación KYC Verificado Información personal Transacciones Transacciones fi…" at bounding box center [203, 213] width 278 height 563
click at [107, 288] on div at bounding box center [91, 279] width 33 height 19
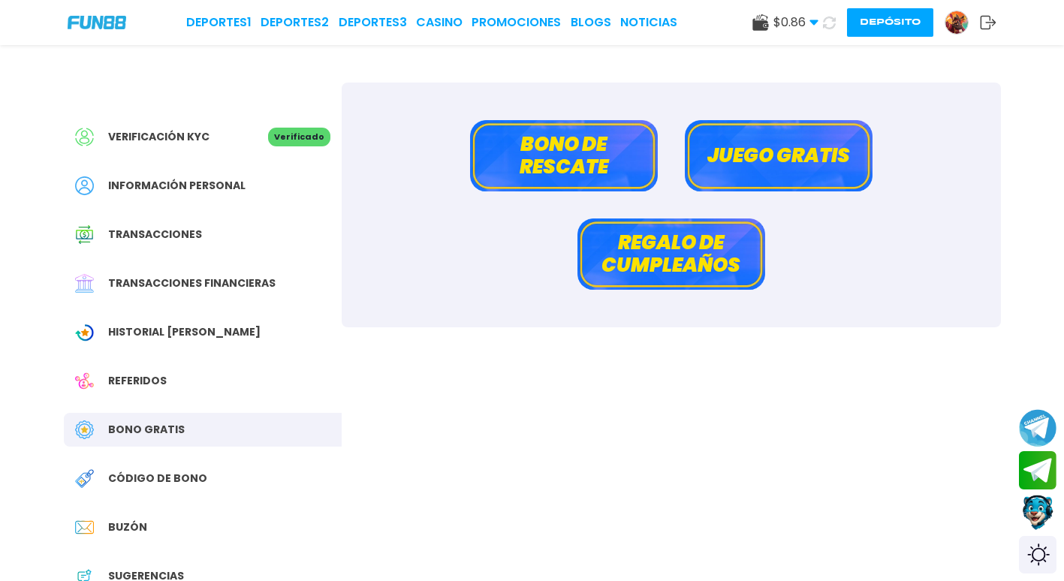
click at [649, 161] on button "Bono de rescate" at bounding box center [564, 155] width 188 height 71
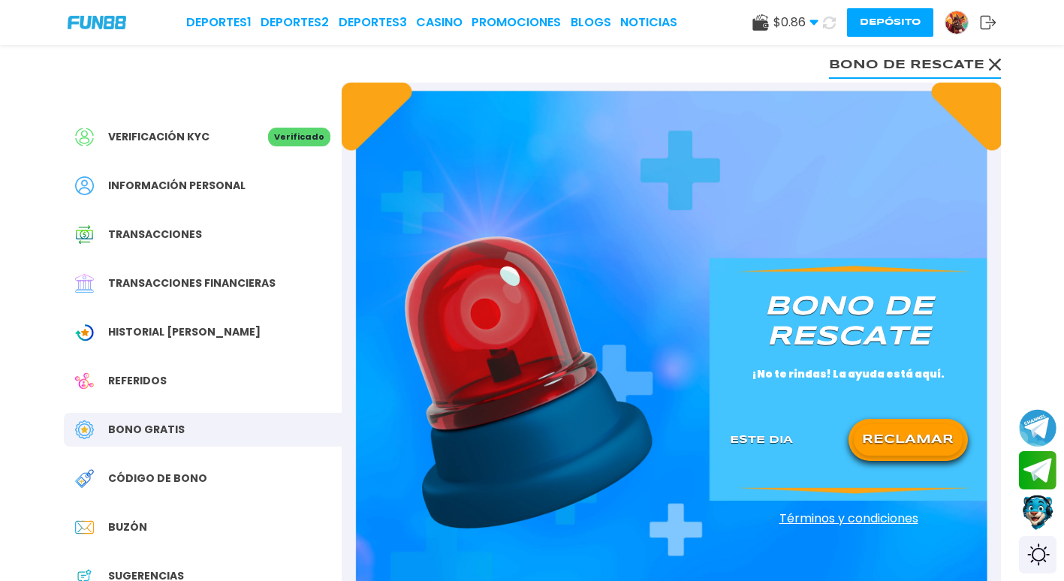
click at [648, 162] on div "[PERSON_NAME] de rescate ¡No te rindas! La ayuda está aquí. Este Dia RECLAMAR T…" at bounding box center [671, 375] width 659 height 584
drag, startPoint x: 918, startPoint y: 461, endPoint x: 915, endPoint y: 451, distance: 10.5
click at [915, 451] on div "RECLAMAR" at bounding box center [907, 440] width 119 height 42
click at [913, 450] on button "RECLAMAR" at bounding box center [908, 440] width 109 height 32
click at [912, 448] on icon at bounding box center [908, 440] width 19 height 19
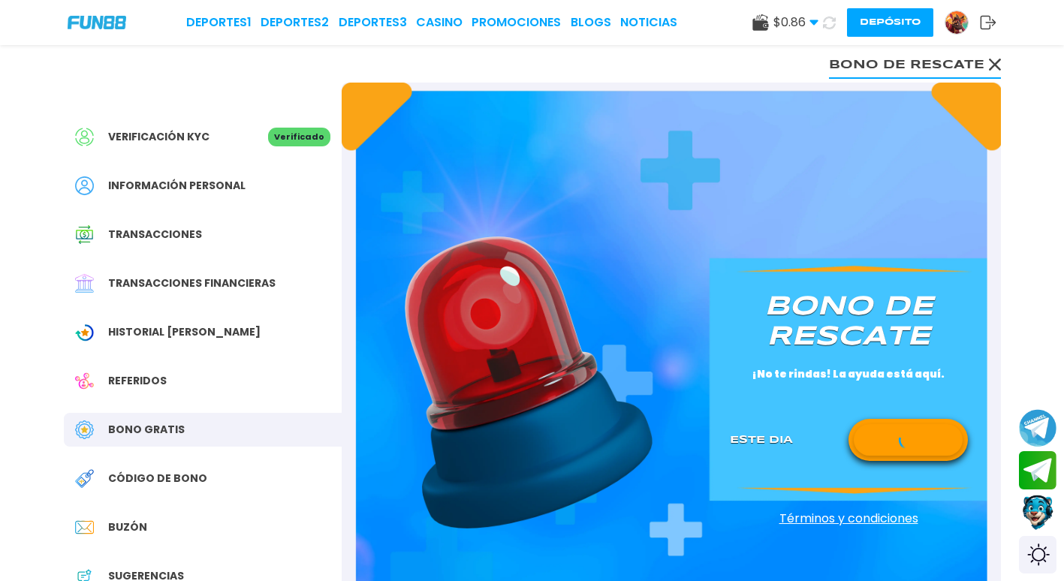
drag, startPoint x: 913, startPoint y: 450, endPoint x: 906, endPoint y: 445, distance: 8.6
click at [907, 445] on icon at bounding box center [908, 440] width 19 height 19
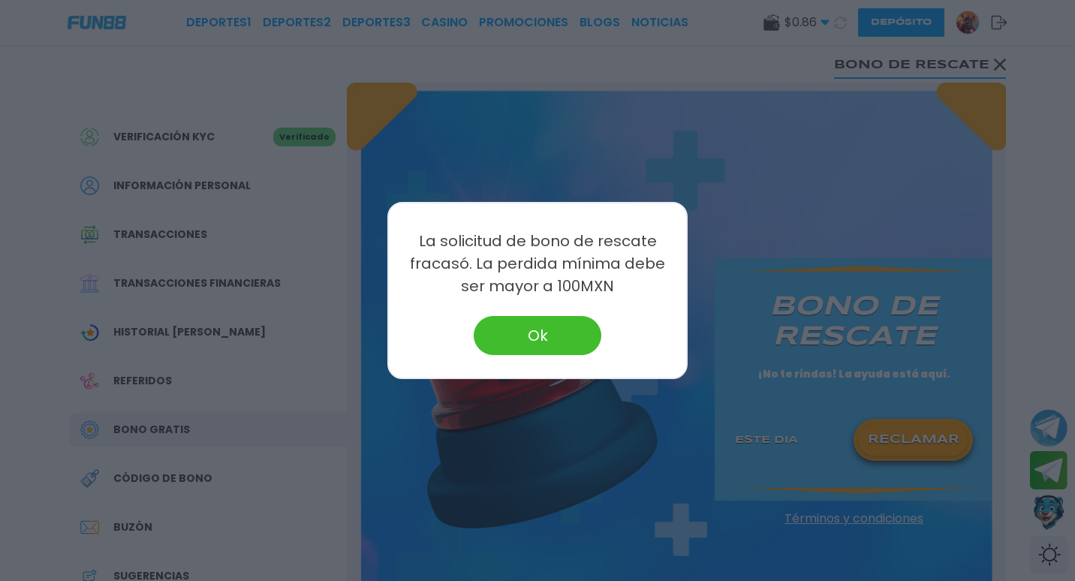
click at [517, 327] on button "Ok" at bounding box center [538, 335] width 128 height 39
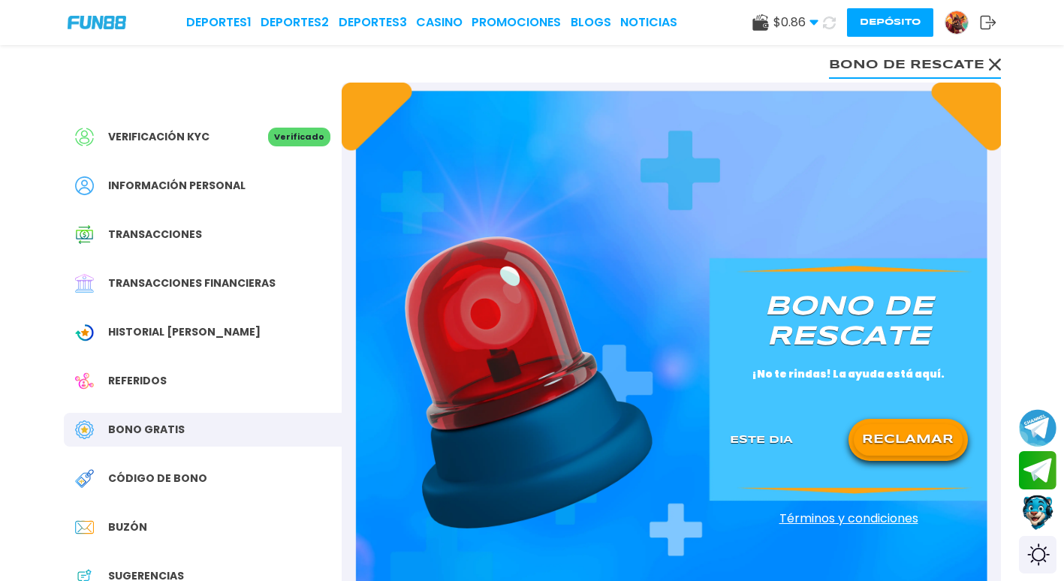
click at [791, 20] on span "$ 0.86" at bounding box center [795, 23] width 45 height 18
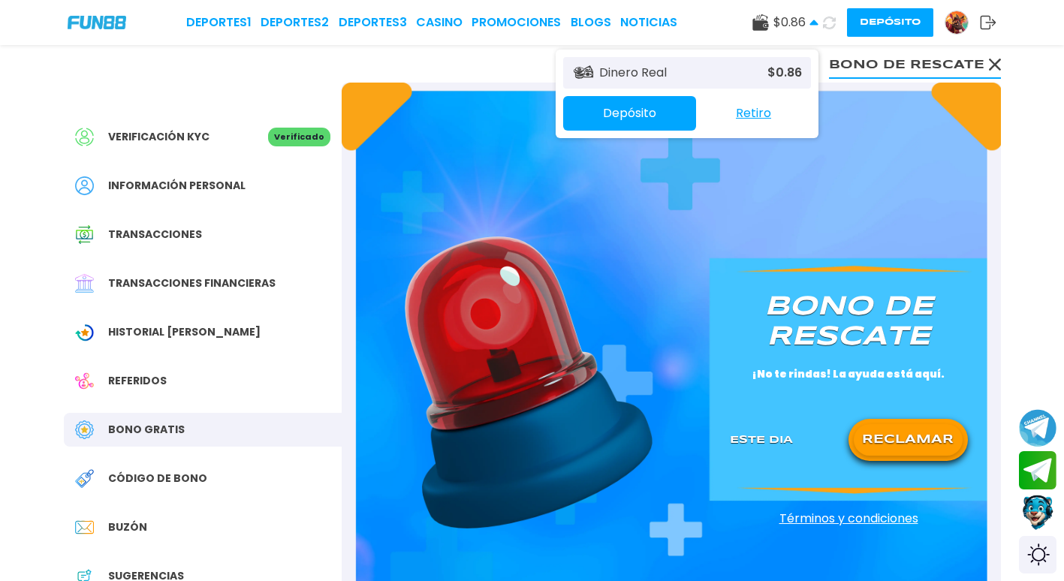
click at [795, 56] on div "Dinero Real $ 0.86 Depósito Retiro" at bounding box center [687, 94] width 263 height 89
drag, startPoint x: 795, startPoint y: 56, endPoint x: 818, endPoint y: 43, distance: 26.5
click at [811, 50] on div "Dinero Real $ 0.86 Depósito Retiro" at bounding box center [687, 94] width 263 height 89
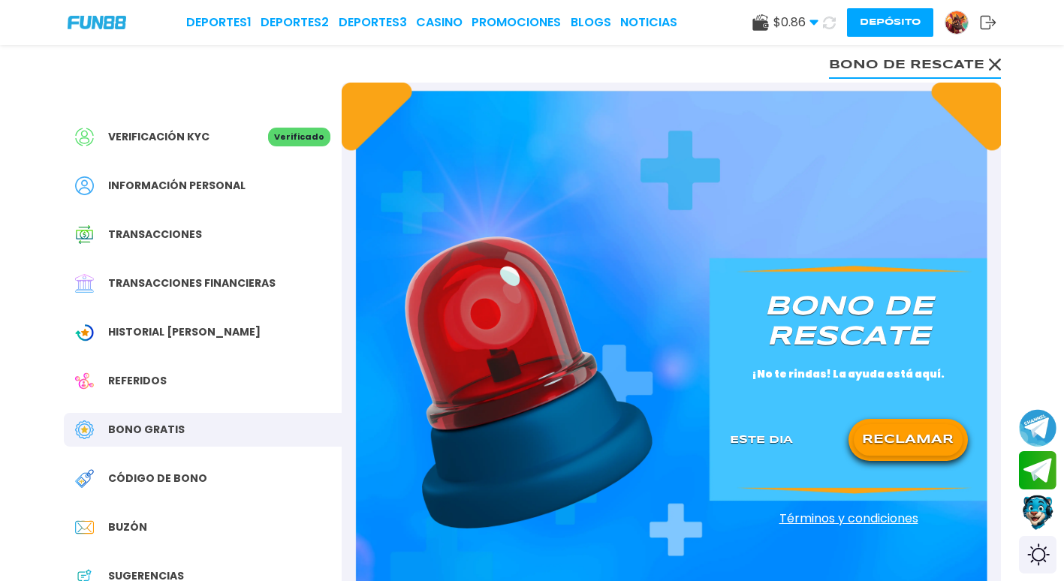
click at [833, 33] on button at bounding box center [829, 22] width 31 height 31
click at [833, 29] on button at bounding box center [829, 22] width 28 height 28
click at [833, 29] on button at bounding box center [829, 23] width 25 height 25
drag, startPoint x: 742, startPoint y: 439, endPoint x: 761, endPoint y: 435, distance: 19.8
click at [749, 442] on p "Este Dia" at bounding box center [761, 440] width 63 height 16
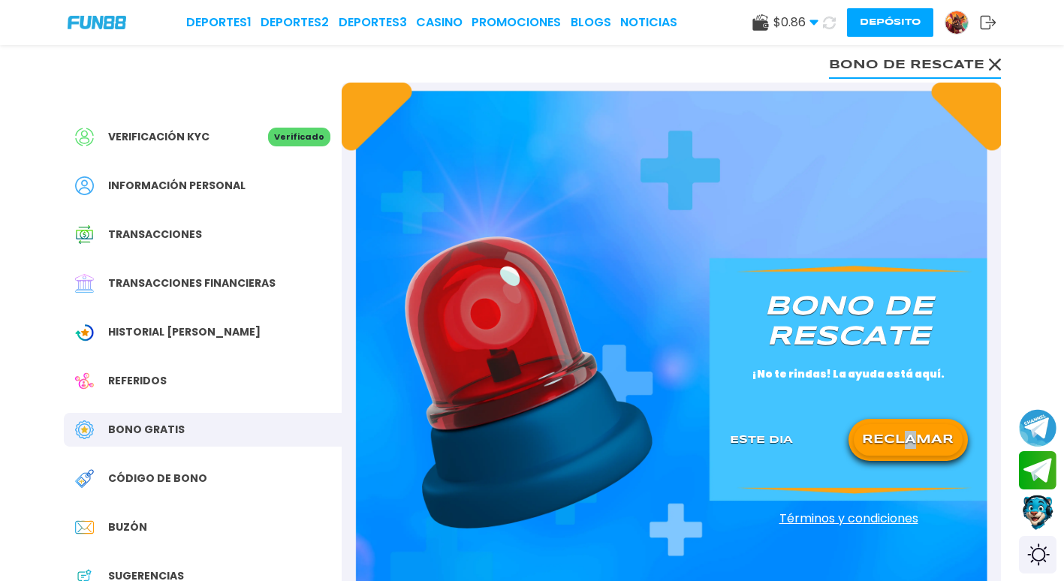
drag, startPoint x: 909, startPoint y: 423, endPoint x: 921, endPoint y: 425, distance: 13.0
click at [921, 425] on div "RECLAMAR" at bounding box center [907, 440] width 119 height 42
click at [862, 507] on div "[PERSON_NAME] de rescate ¡No te rindas! La ayuda está aquí. Este Dia RECLAMAR T…" at bounding box center [671, 375] width 659 height 584
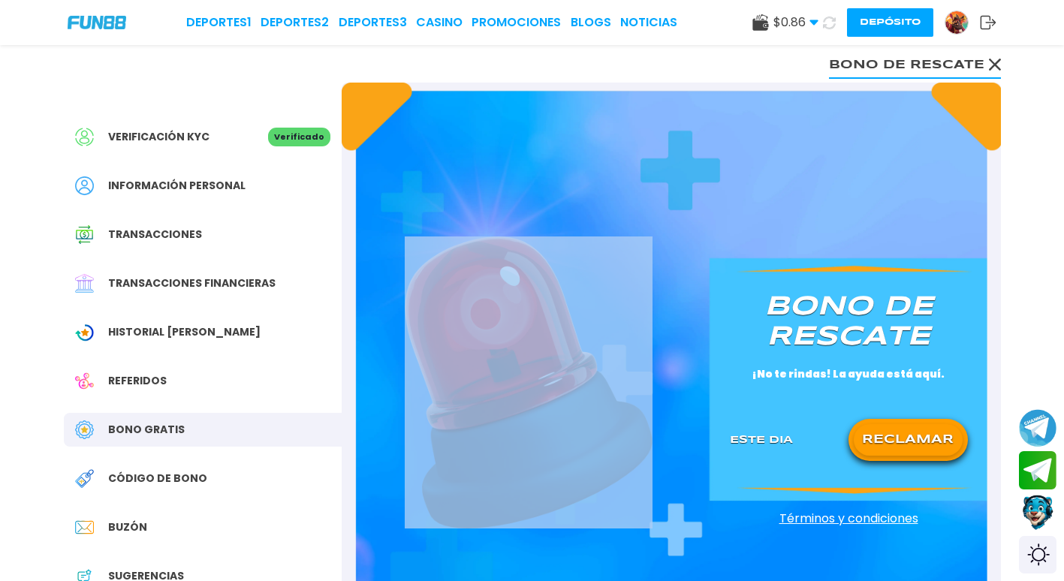
drag, startPoint x: 862, startPoint y: 507, endPoint x: 906, endPoint y: 445, distance: 75.4
click at [867, 498] on div "[PERSON_NAME] de rescate ¡No te rindas! La ayuda está aquí. Este Dia RECLAMAR T…" at bounding box center [671, 375] width 659 height 584
drag, startPoint x: 909, startPoint y: 442, endPoint x: 915, endPoint y: 429, distance: 14.1
click at [915, 434] on button "RECLAMAR" at bounding box center [908, 440] width 109 height 32
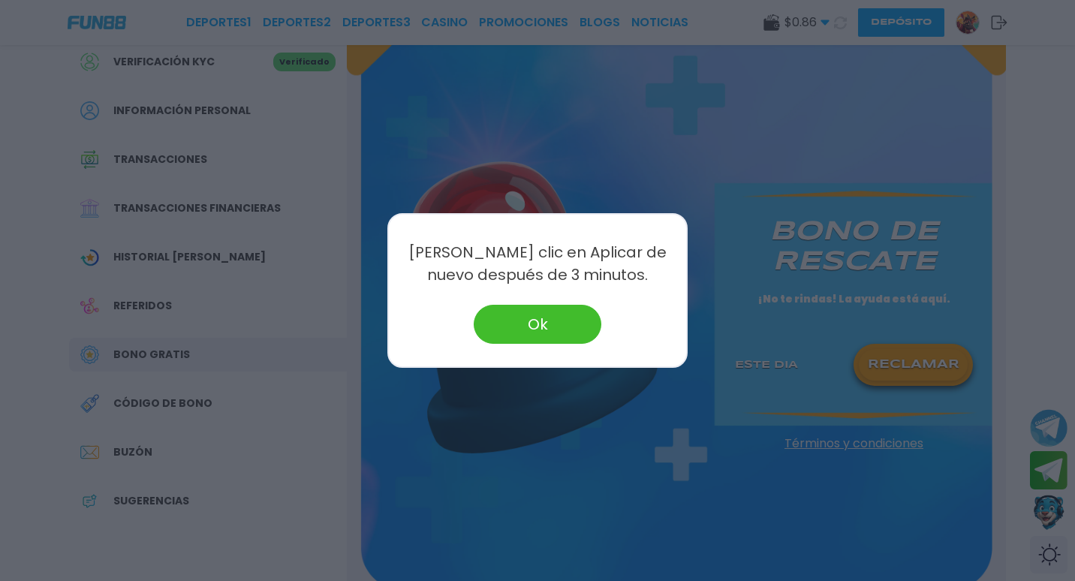
click at [140, 437] on div at bounding box center [537, 290] width 1075 height 581
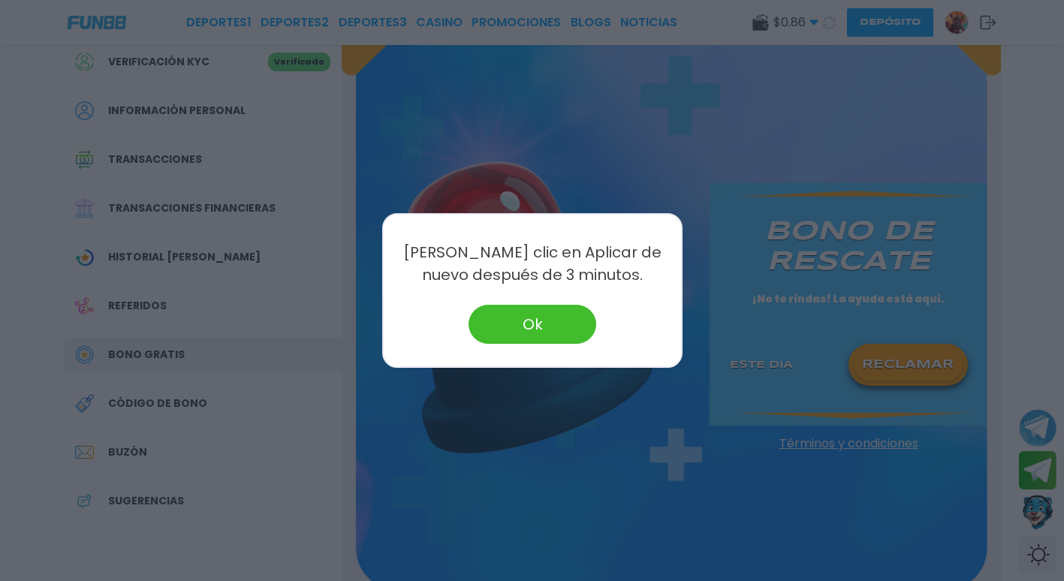
click at [139, 437] on div "Buzón" at bounding box center [203, 452] width 278 height 34
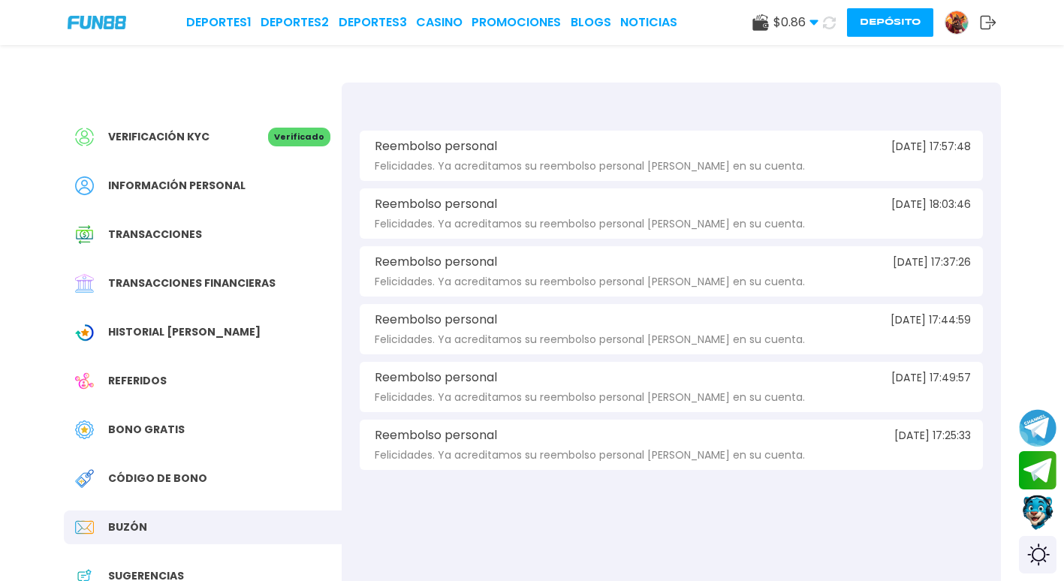
click at [182, 428] on div "Bono Gratis" at bounding box center [203, 430] width 278 height 34
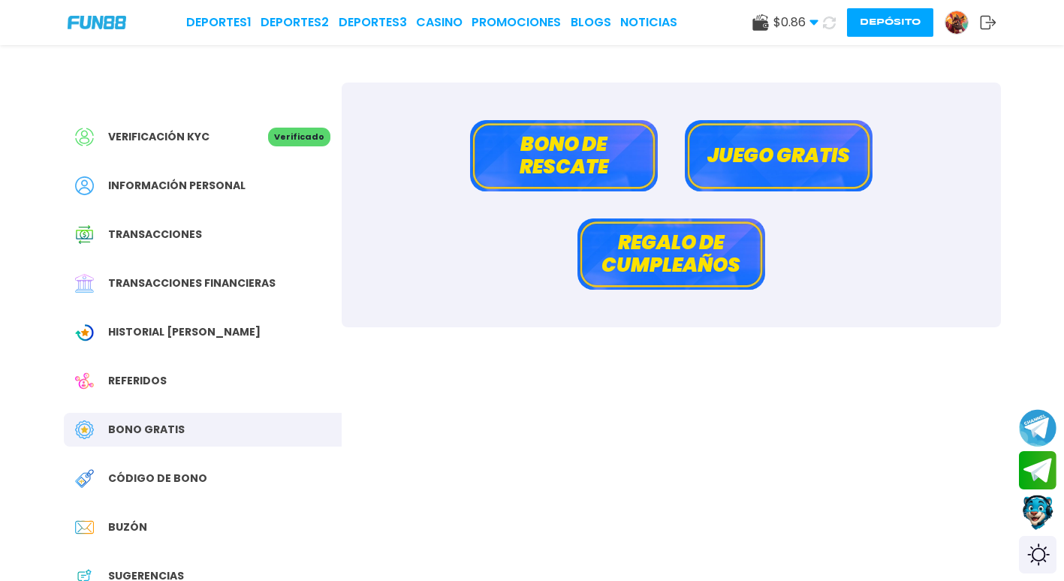
click at [160, 149] on div "Verificación KYC Verificado" at bounding box center [203, 137] width 278 height 34
drag, startPoint x: 175, startPoint y: 206, endPoint x: 713, endPoint y: 10, distance: 572.5
click at [175, 207] on div "Verificación KYC Verificado Información personal Transacciones Transacciones fi…" at bounding box center [203, 364] width 278 height 563
